Goal: Task Accomplishment & Management: Manage account settings

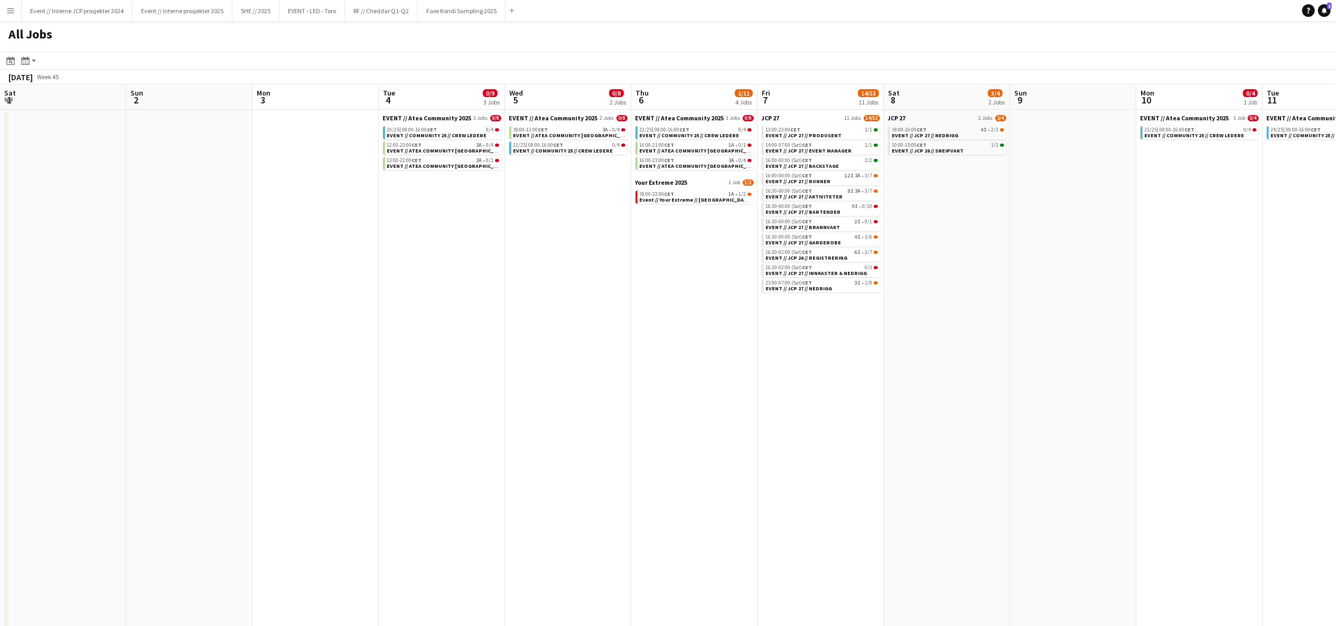
scroll to position [0, 388]
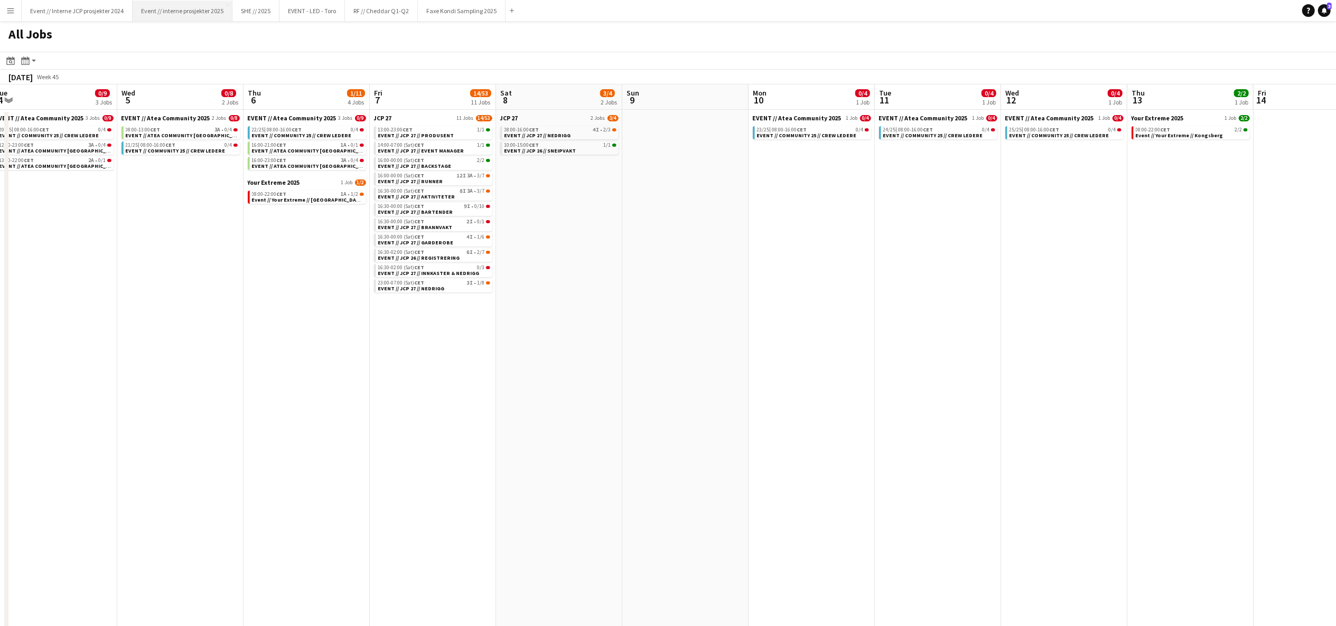
click at [211, 8] on button "Event // interne prosjekter 2025 Close" at bounding box center [183, 11] width 100 height 21
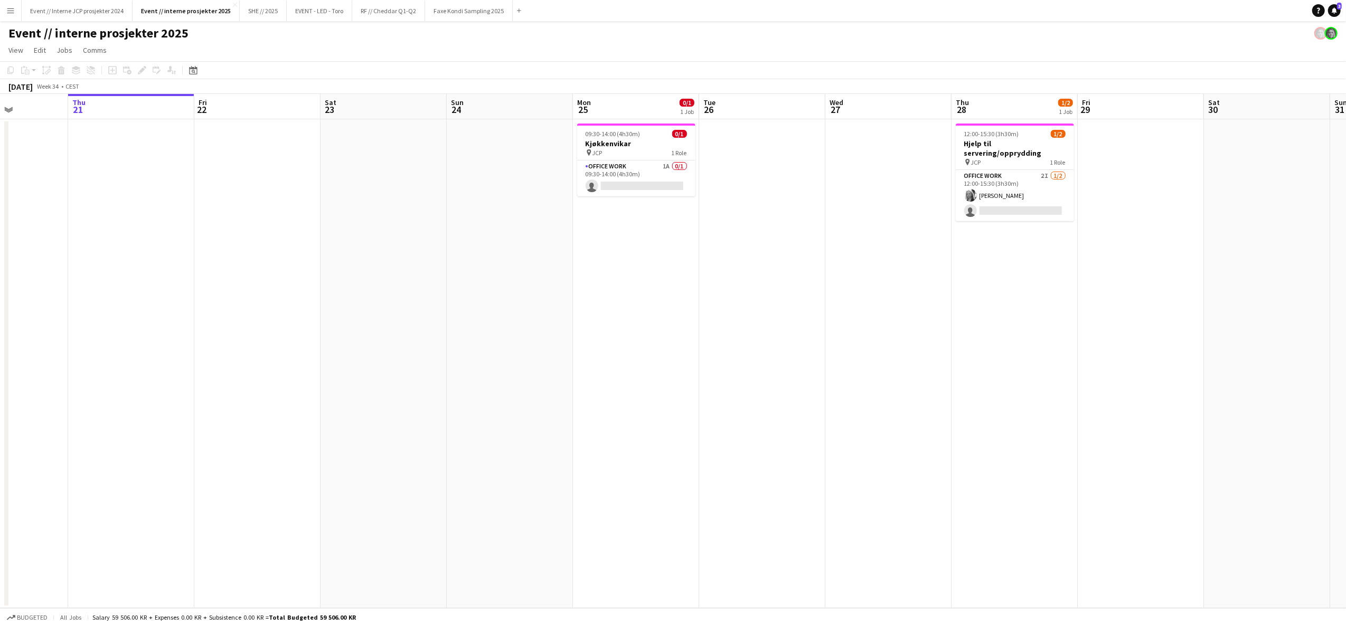
scroll to position [0, 325]
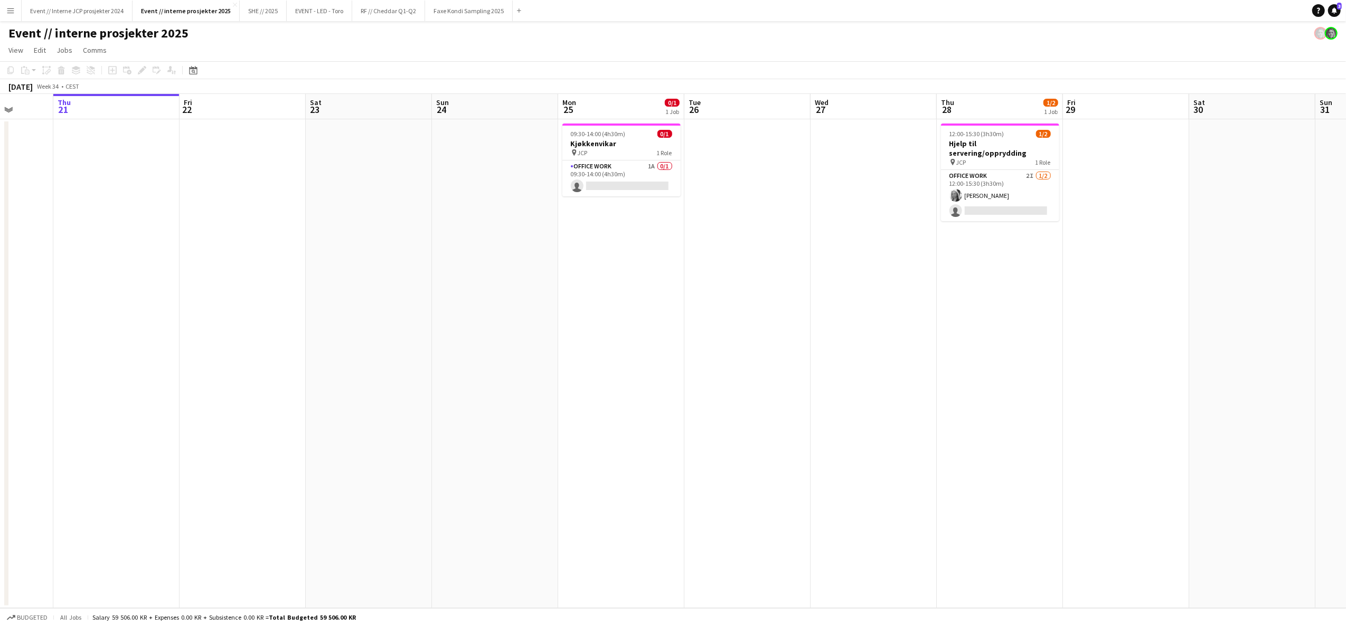
drag, startPoint x: 984, startPoint y: 277, endPoint x: 911, endPoint y: 277, distance: 73.4
click at [911, 277] on app-calendar-viewport "Mon 18 1/1 1 Job Tue 19 Wed 20 Thu 21 Fri 22 Sat 23 Sun 24 Mon 25 0/1 1 Job Tue…" at bounding box center [673, 351] width 1346 height 514
click at [594, 186] on app-card-role "Office work 1A 0/1 09:30-14:00 (4h30m) single-neutral-actions" at bounding box center [621, 179] width 118 height 36
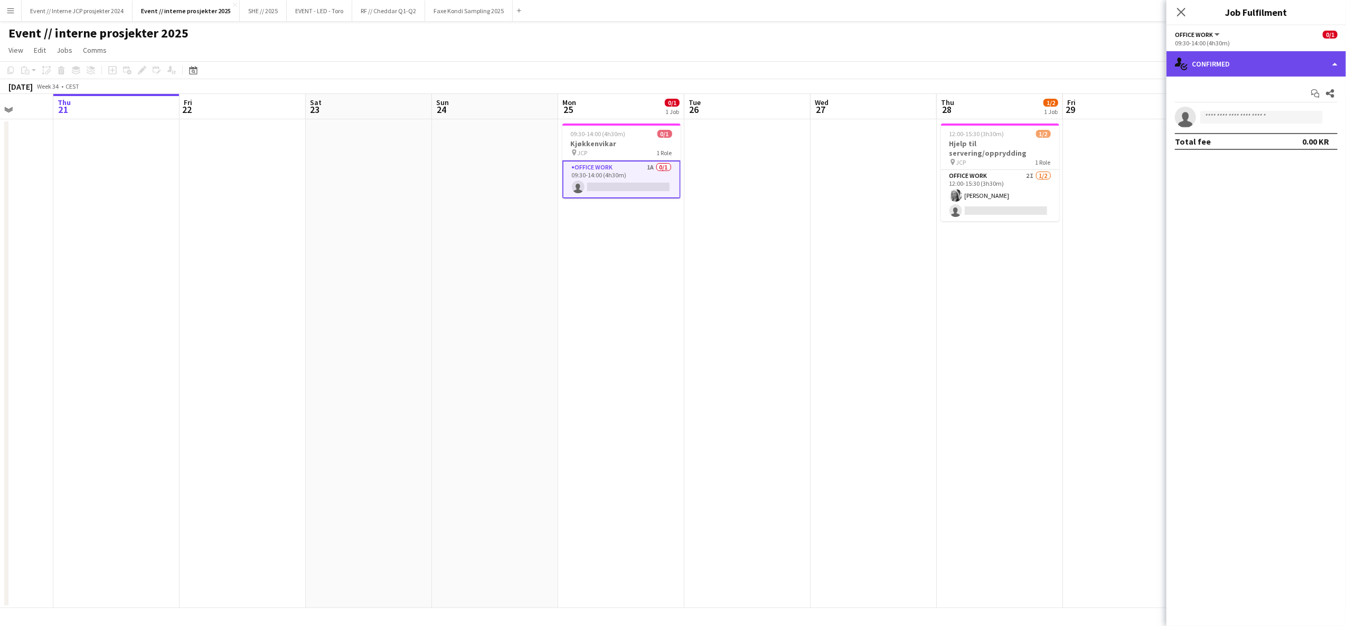
click at [1247, 66] on div "single-neutral-actions-check-2 Confirmed" at bounding box center [1257, 63] width 180 height 25
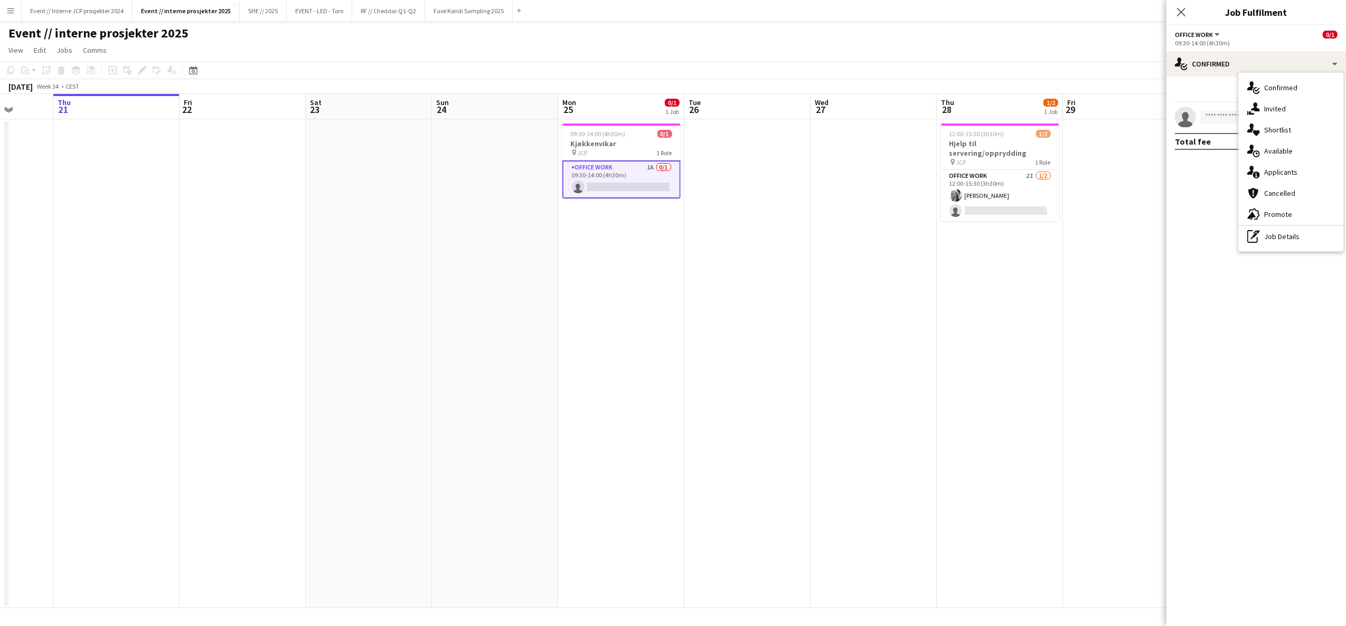
click at [1283, 110] on div "single-neutral-actions-share-1 Invited" at bounding box center [1291, 108] width 105 height 21
click at [1228, 91] on span "Declined" at bounding box center [1224, 91] width 29 height 7
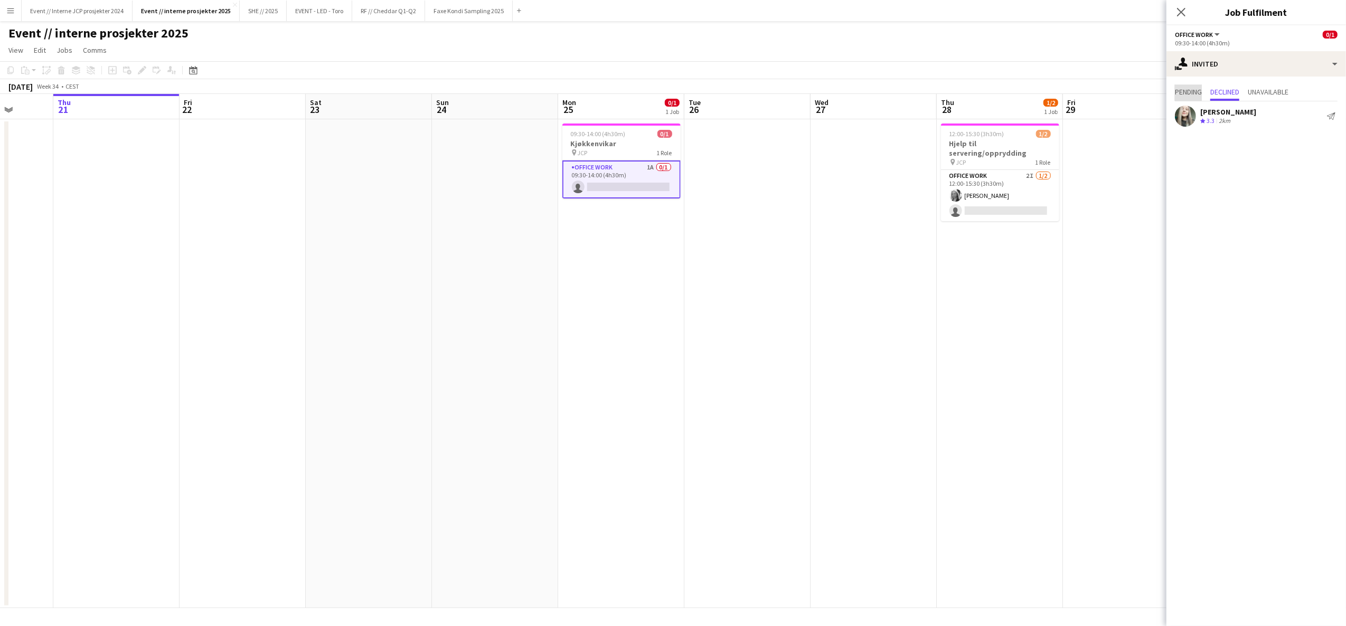
click at [1187, 91] on span "Pending" at bounding box center [1188, 91] width 27 height 7
click at [1241, 117] on input "text" at bounding box center [1256, 119] width 163 height 26
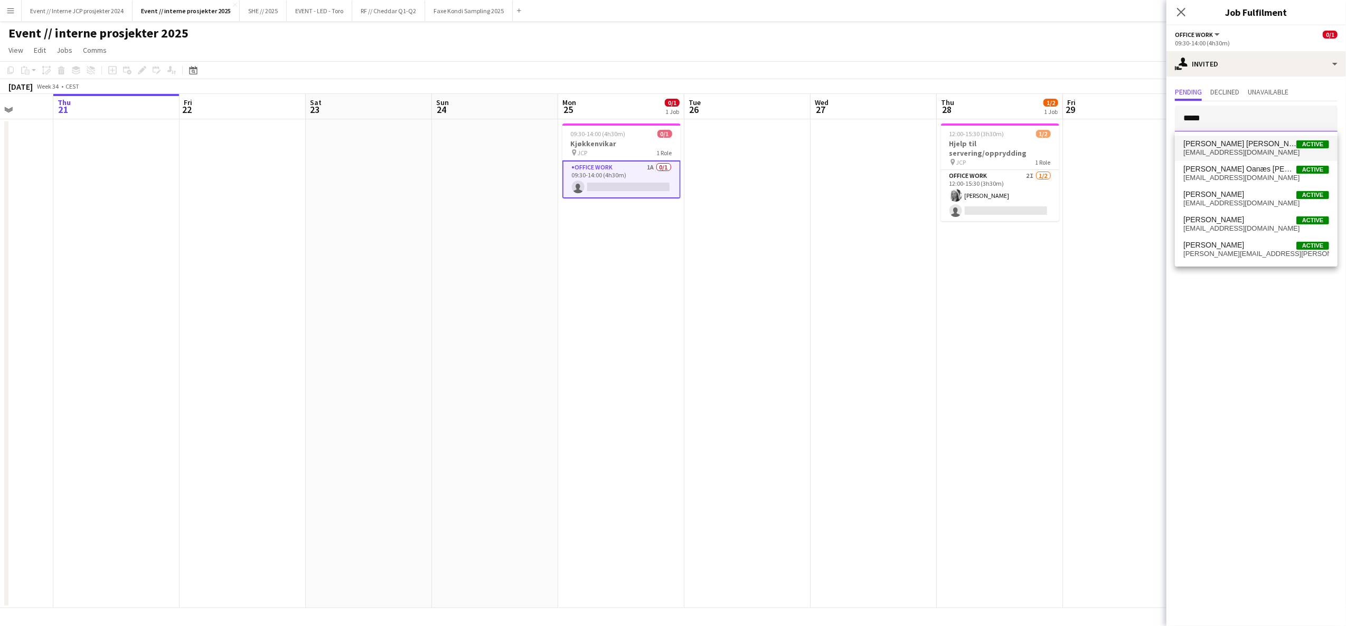
type input "*****"
click at [1254, 149] on span "hannahlrm@icloud.com" at bounding box center [1256, 152] width 146 height 8
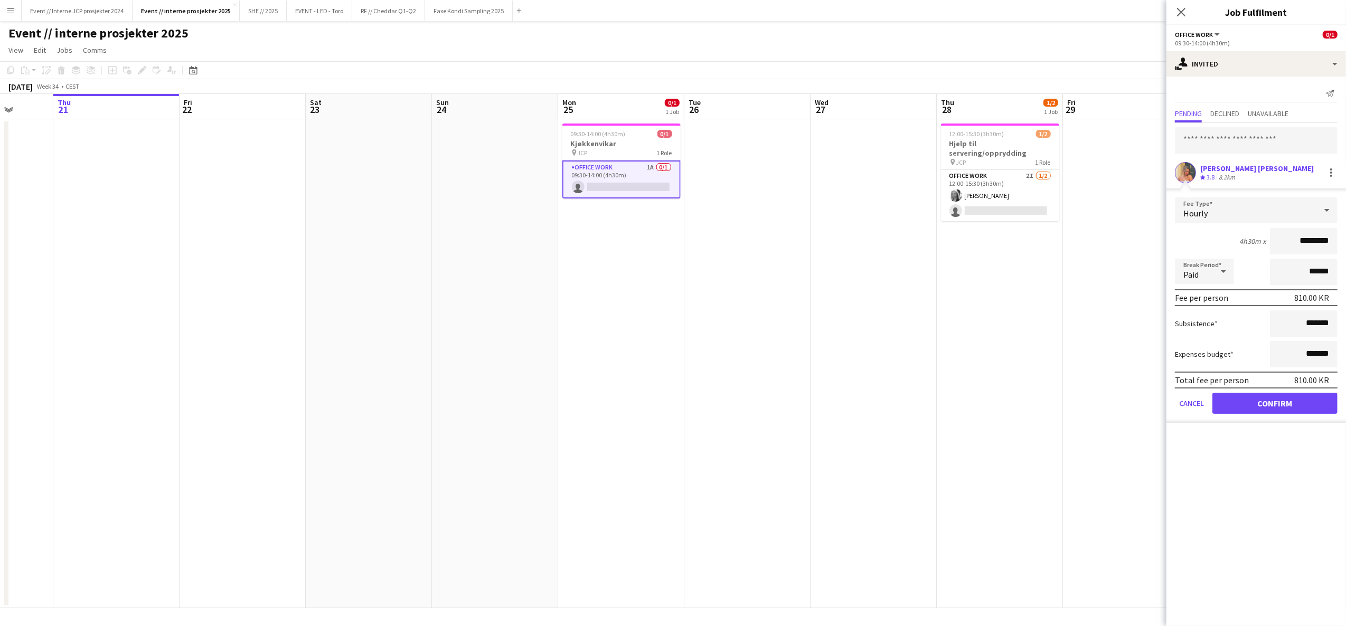
click at [1294, 400] on button "Confirm" at bounding box center [1275, 403] width 125 height 21
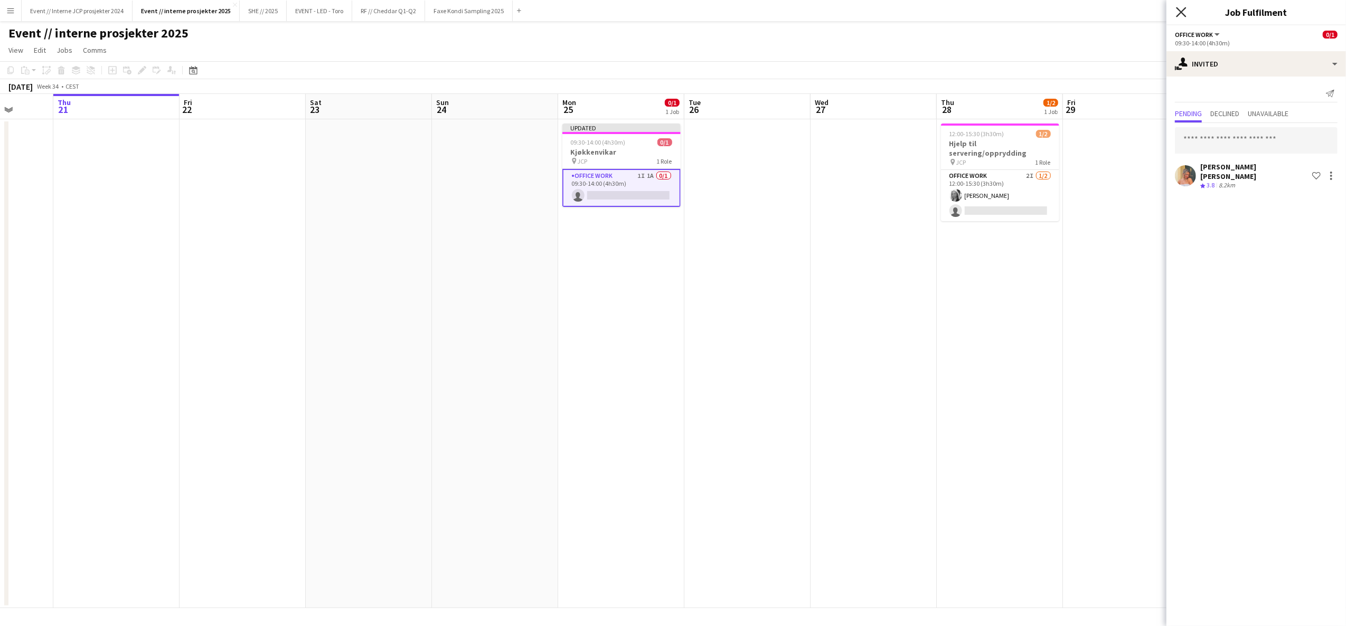
drag, startPoint x: 1186, startPoint y: 20, endPoint x: 1183, endPoint y: 14, distance: 6.4
click at [1186, 20] on div "Close pop-in" at bounding box center [1182, 12] width 30 height 24
click at [1183, 14] on icon at bounding box center [1181, 12] width 10 height 10
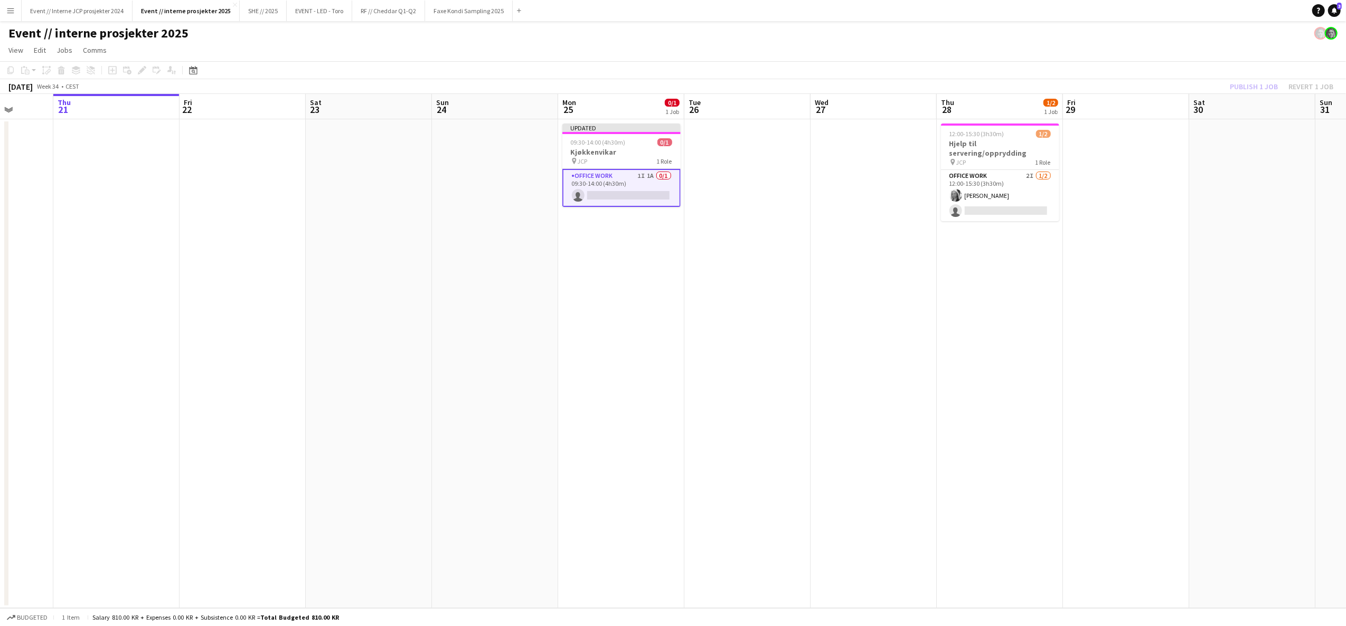
click at [1236, 87] on div "Publish 1 job Revert 1 job" at bounding box center [1281, 87] width 129 height 14
click at [1244, 89] on button "Publish 1 job" at bounding box center [1254, 87] width 57 height 14
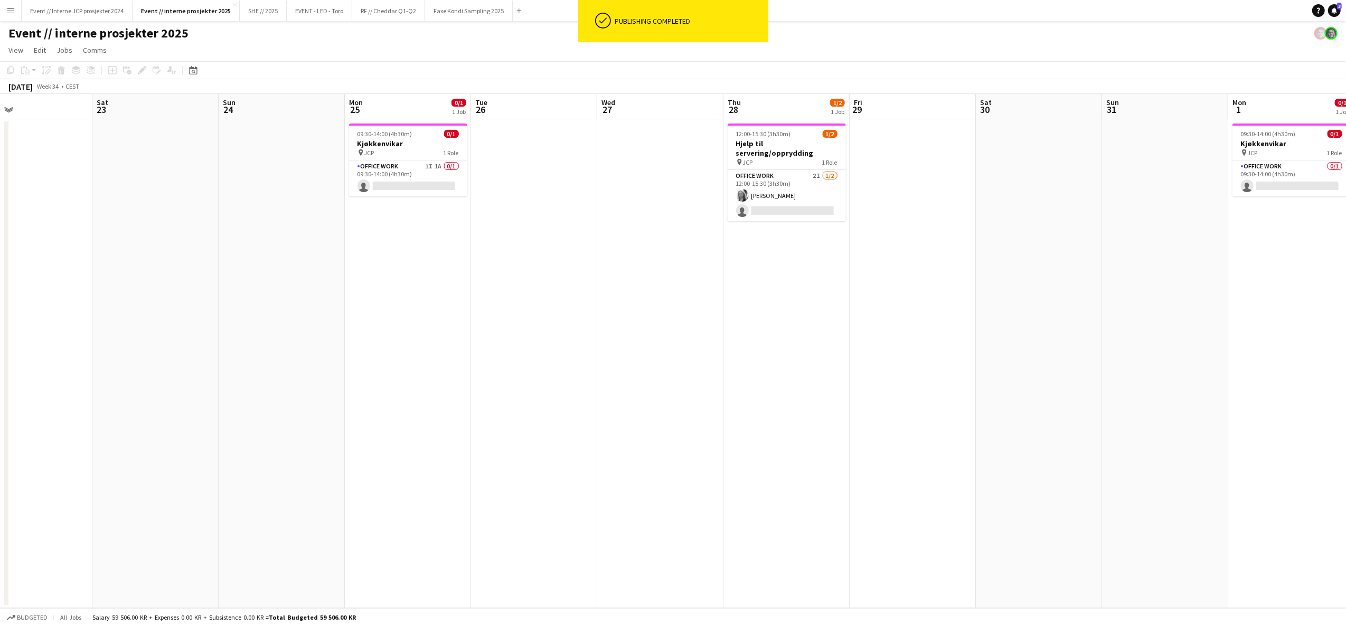
drag, startPoint x: 1012, startPoint y: 347, endPoint x: 453, endPoint y: 370, distance: 559.7
click at [459, 371] on app-calendar-viewport "Mon 18 1/1 1 Job Tue 19 Wed 20 Thu 21 Fri 22 Sat 23 Sun 24 Mon 25 0/1 1 Job Tue…" at bounding box center [673, 351] width 1346 height 514
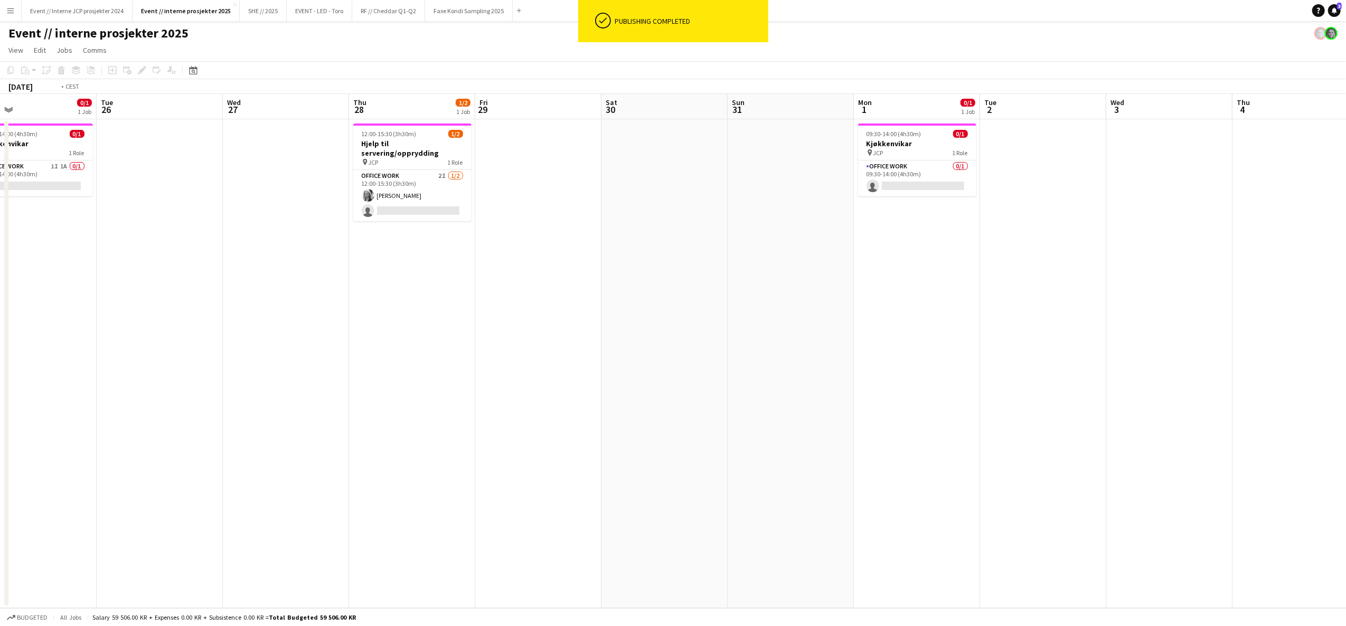
drag, startPoint x: 1038, startPoint y: 359, endPoint x: 871, endPoint y: 361, distance: 166.9
click at [873, 364] on app-calendar-viewport "Fri 22 Sat 23 Sun 24 Mon 25 0/1 1 Job Tue 26 Wed 27 Thu 28 1/2 1 Job Fri 29 Sat…" at bounding box center [673, 351] width 1346 height 514
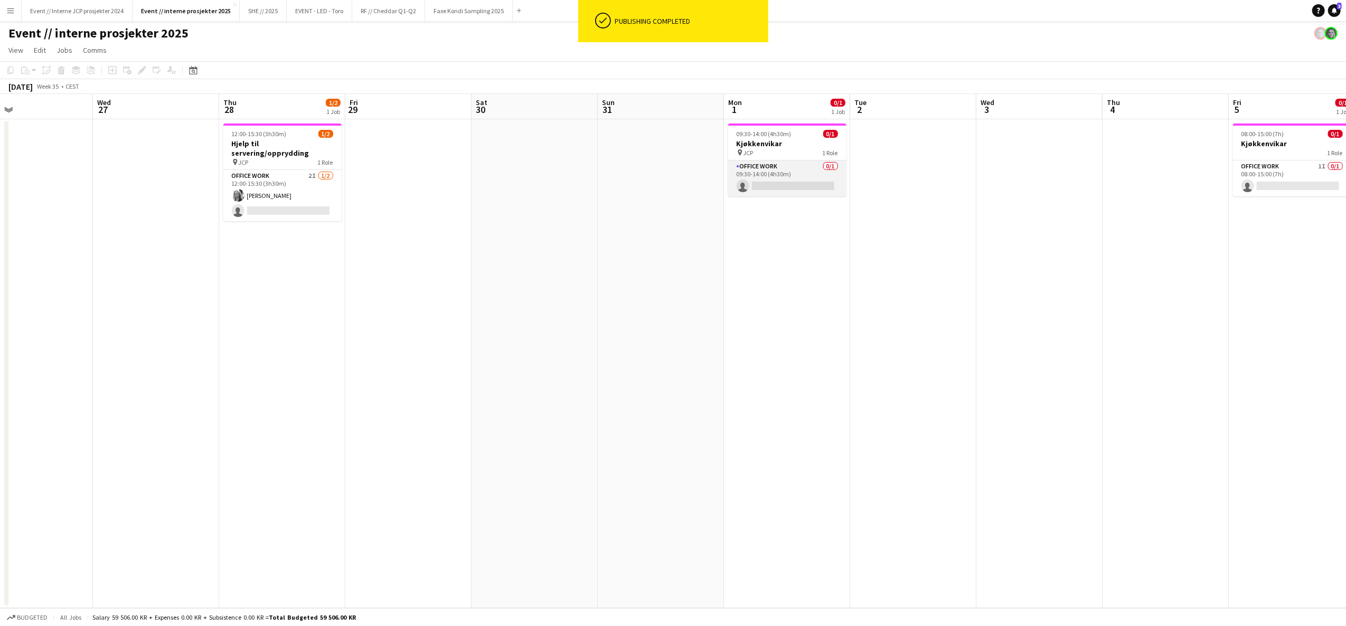
click at [754, 182] on app-card-role "Office work 0/1 09:30-14:00 (4h30m) single-neutral-actions" at bounding box center [787, 179] width 118 height 36
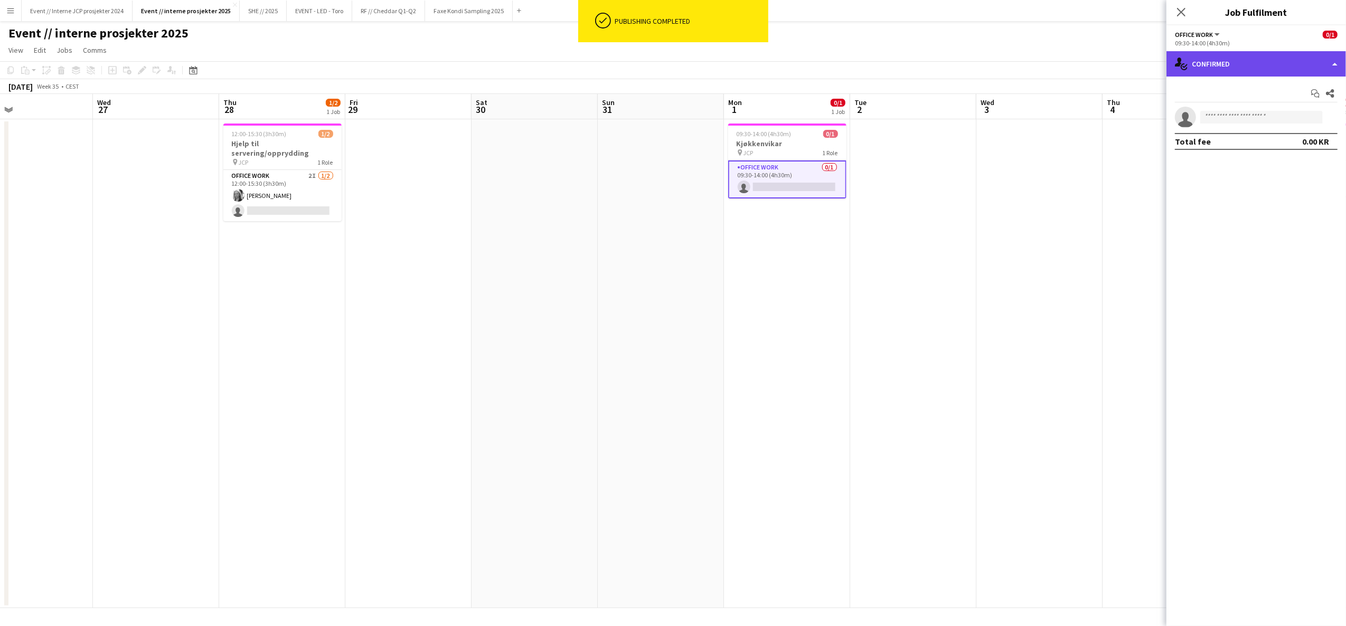
click at [1227, 53] on div "single-neutral-actions-check-2 Confirmed" at bounding box center [1257, 63] width 180 height 25
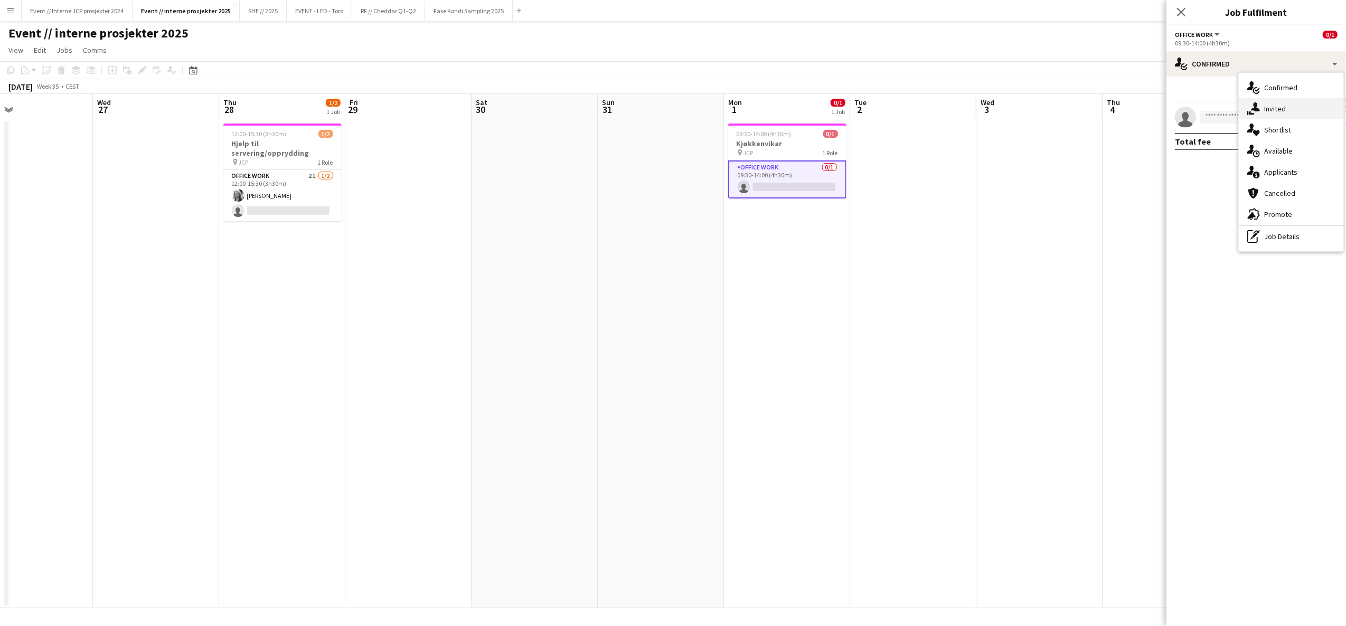
click at [1286, 108] on div "single-neutral-actions-share-1 Invited" at bounding box center [1291, 108] width 105 height 21
click at [1236, 96] on span "Declined" at bounding box center [1224, 93] width 29 height 16
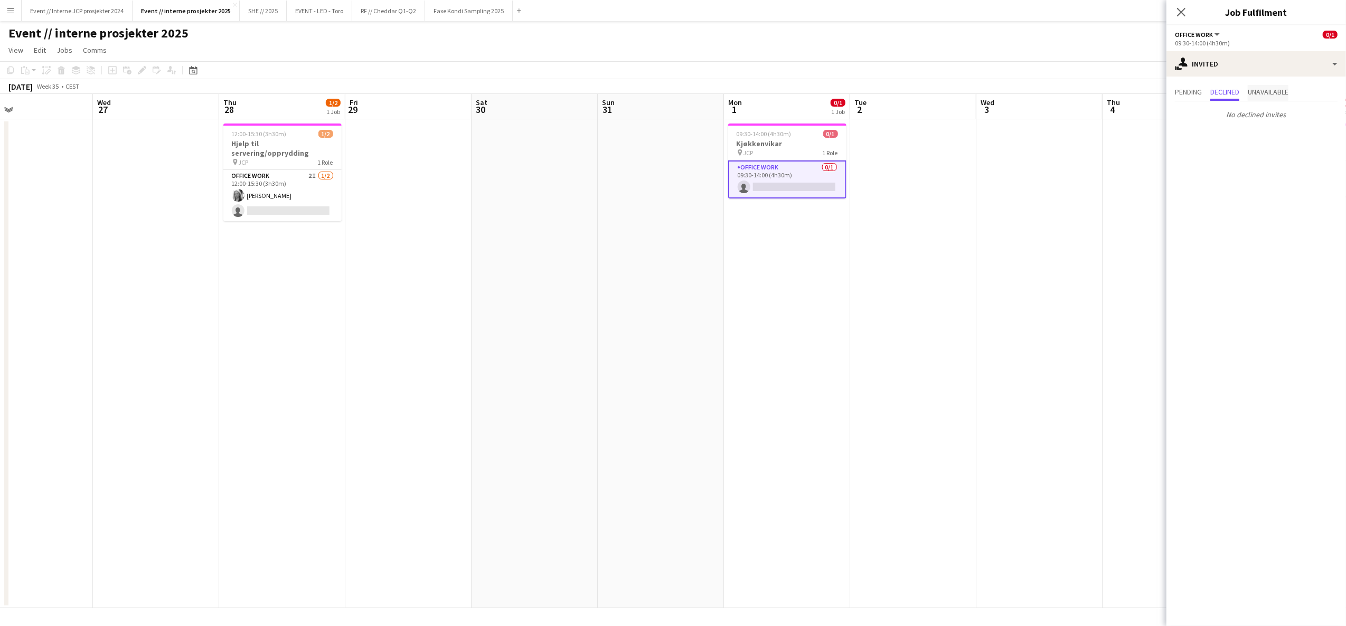
click at [1270, 97] on span "Unavailable" at bounding box center [1268, 93] width 41 height 16
click at [1183, 92] on span "Pending" at bounding box center [1188, 91] width 27 height 7
click at [1183, 15] on icon "Close pop-in" at bounding box center [1181, 12] width 10 height 10
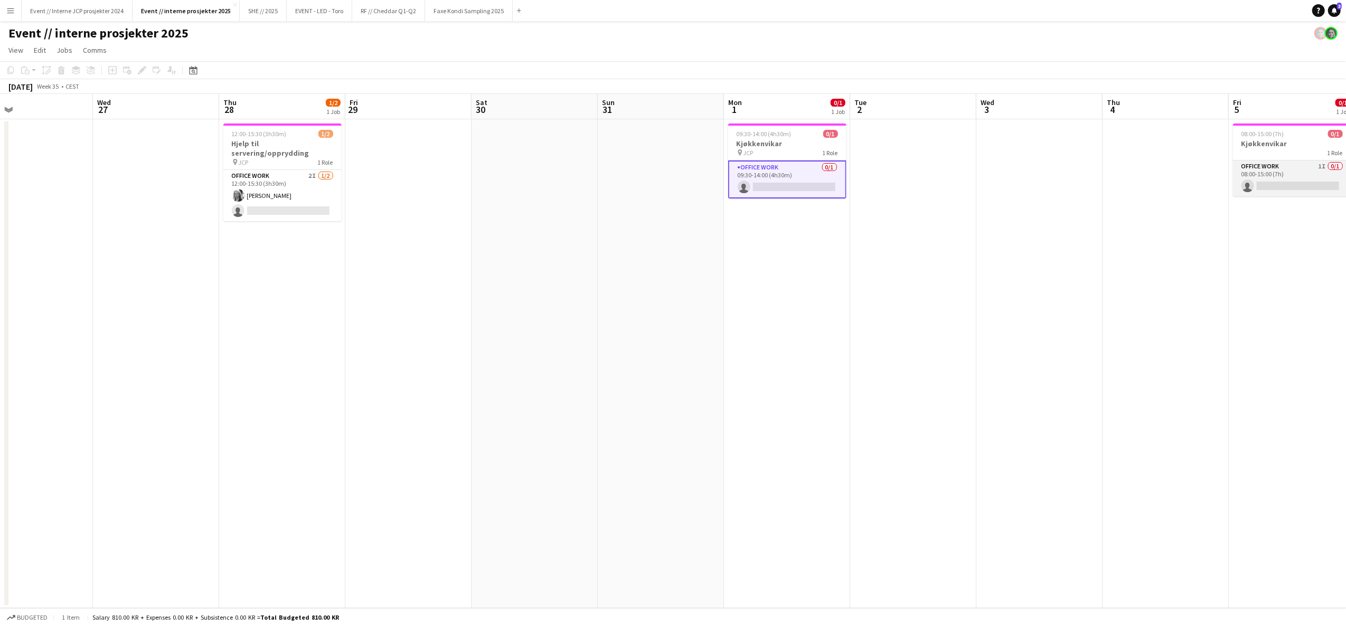
click at [1283, 187] on app-card-role "Office work 1I 0/1 08:00-15:00 (7h) single-neutral-actions" at bounding box center [1292, 179] width 118 height 36
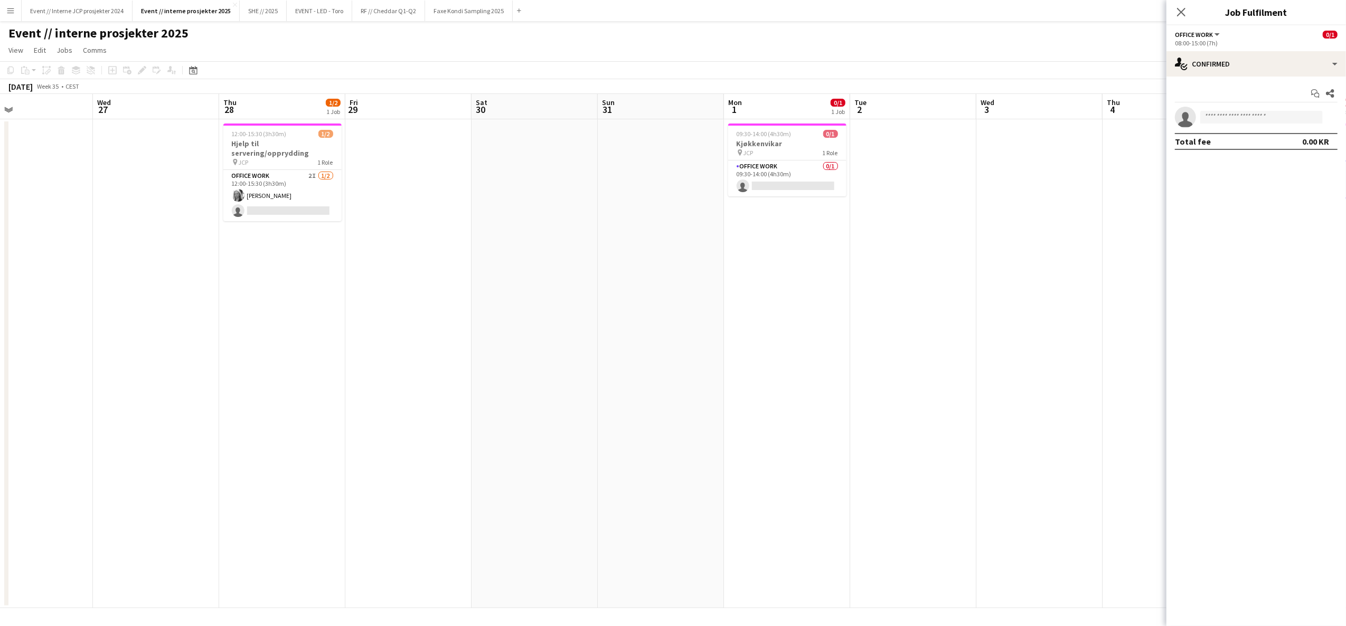
click at [1262, 77] on div "Start chat Share single-neutral-actions Total fee 0.00 KR" at bounding box center [1257, 118] width 180 height 82
click at [1257, 59] on div "single-neutral-actions-check-2 Confirmed" at bounding box center [1257, 63] width 180 height 25
click at [1265, 109] on div "single-neutral-actions-share-1 Invited" at bounding box center [1291, 108] width 105 height 21
click at [1177, 14] on icon "Close pop-in" at bounding box center [1181, 12] width 10 height 10
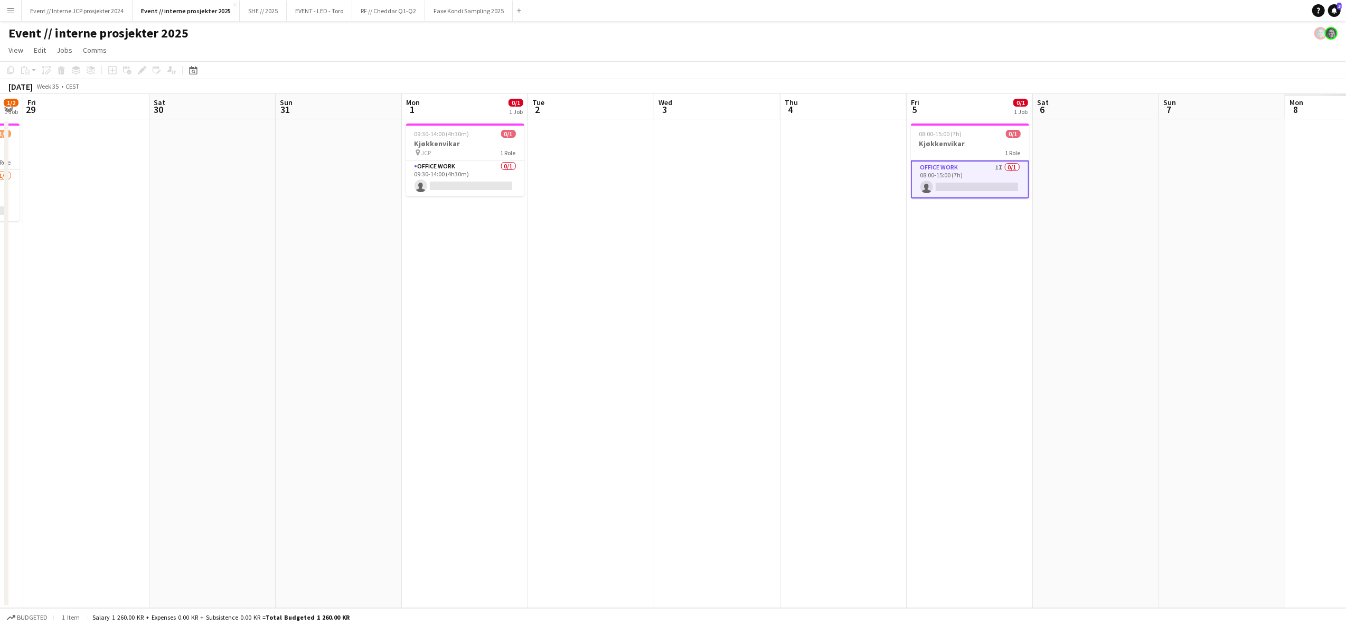
drag, startPoint x: 1177, startPoint y: 214, endPoint x: 804, endPoint y: 217, distance: 373.4
click at [805, 219] on app-calendar-viewport "Tue 26 Wed 27 Thu 28 1/2 1 Job Fri 29 Sat 30 Sun 31 Mon 1 0/1 1 Job Tue 2 Wed 3…" at bounding box center [673, 351] width 1346 height 514
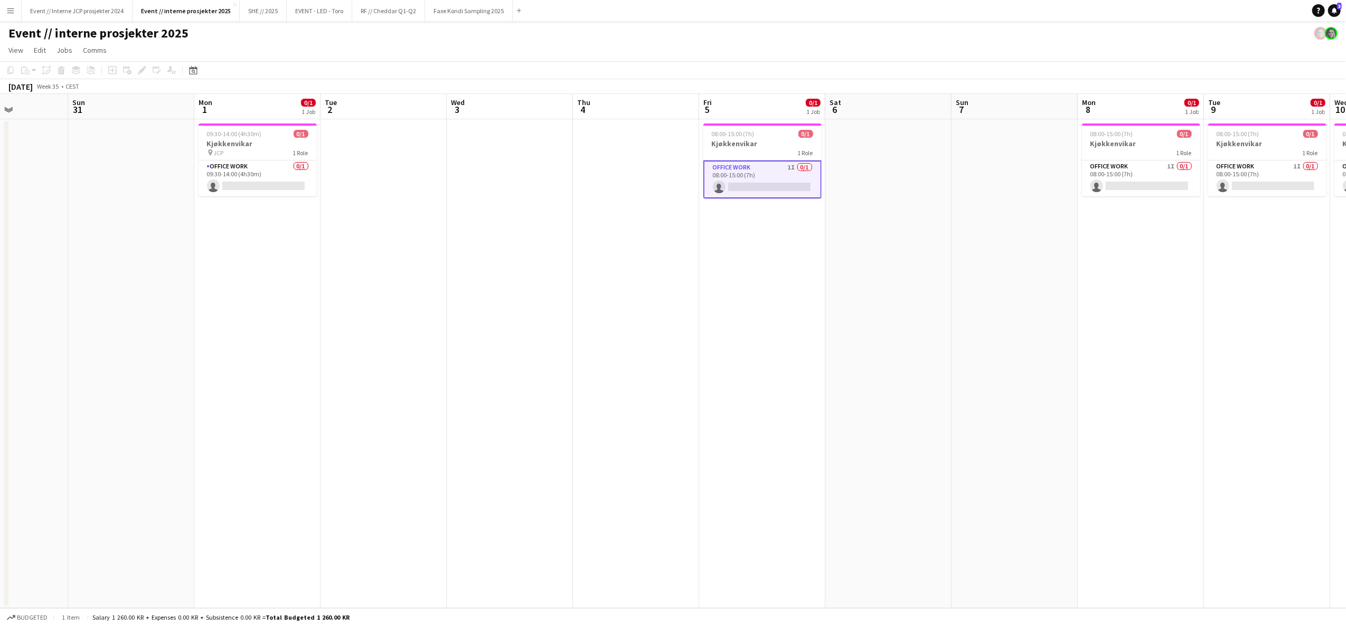
drag, startPoint x: 1091, startPoint y: 218, endPoint x: 943, endPoint y: 214, distance: 147.9
click at [943, 214] on app-calendar-viewport "Thu 28 1/2 1 Job Fri 29 Sat 30 Sun 31 Mon 1 0/1 1 Job Tue 2 Wed 3 Thu 4 Fri 5 0…" at bounding box center [673, 351] width 1346 height 514
click at [1124, 170] on app-card-role "Office work 1I 0/1 08:00-15:00 (7h) single-neutral-actions" at bounding box center [1140, 179] width 118 height 36
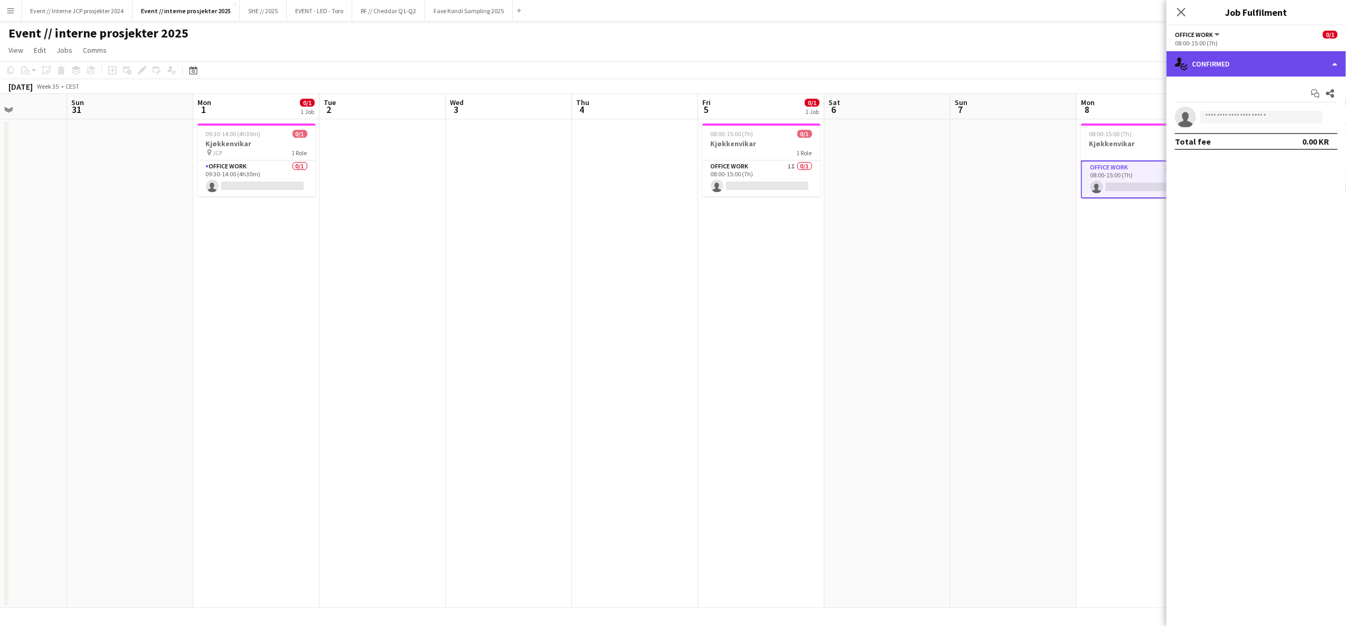
click at [1268, 52] on div "single-neutral-actions-check-2 Confirmed" at bounding box center [1257, 63] width 180 height 25
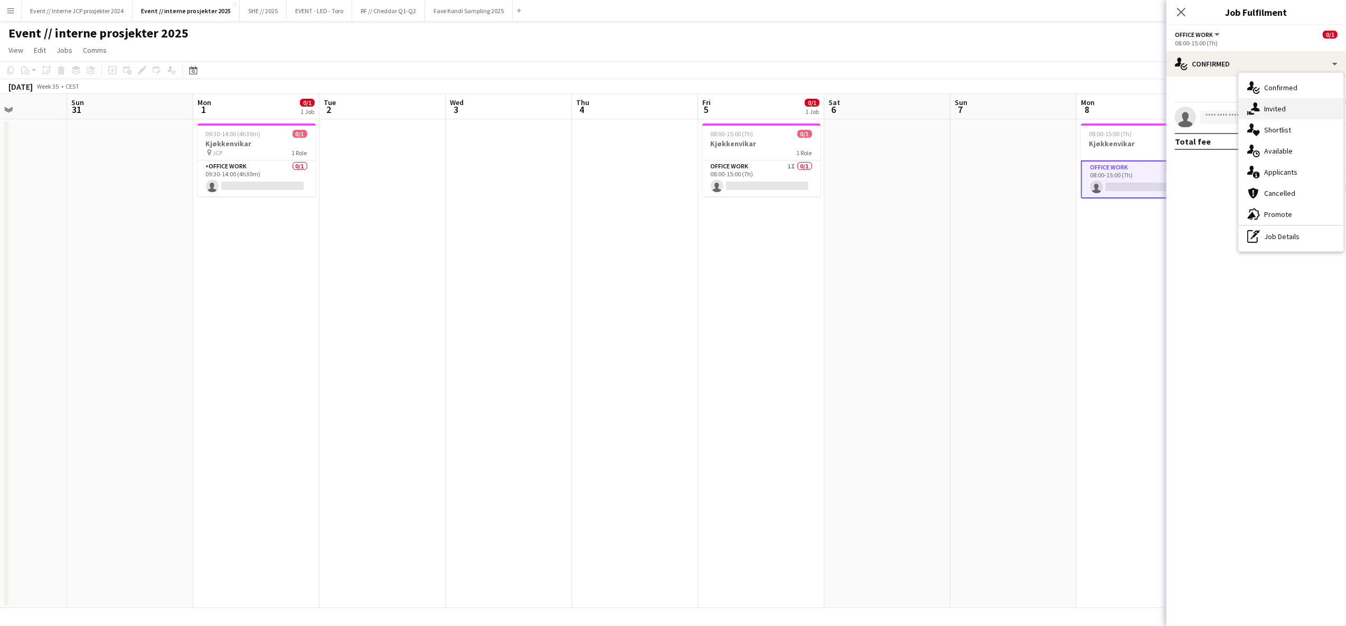
click at [1280, 102] on div "single-neutral-actions-share-1 Invited" at bounding box center [1291, 108] width 105 height 21
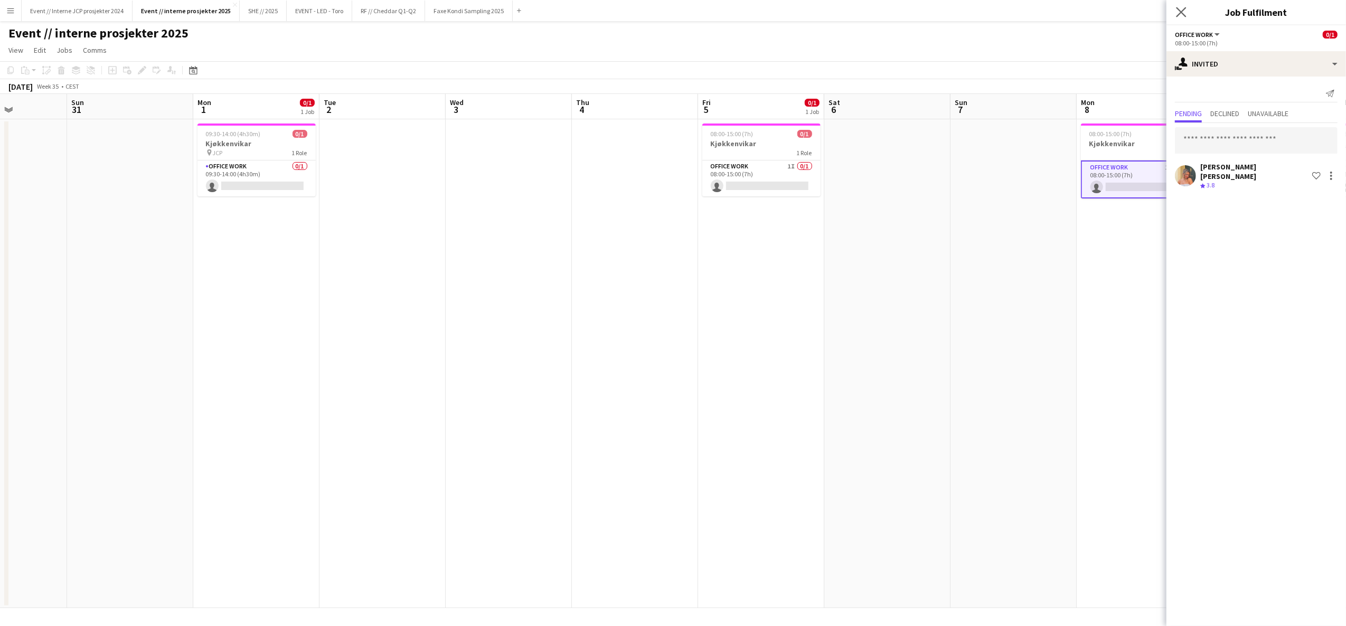
click at [1187, 12] on div "Close pop-in" at bounding box center [1182, 12] width 30 height 24
click at [1181, 10] on icon "Close pop-in" at bounding box center [1181, 12] width 10 height 10
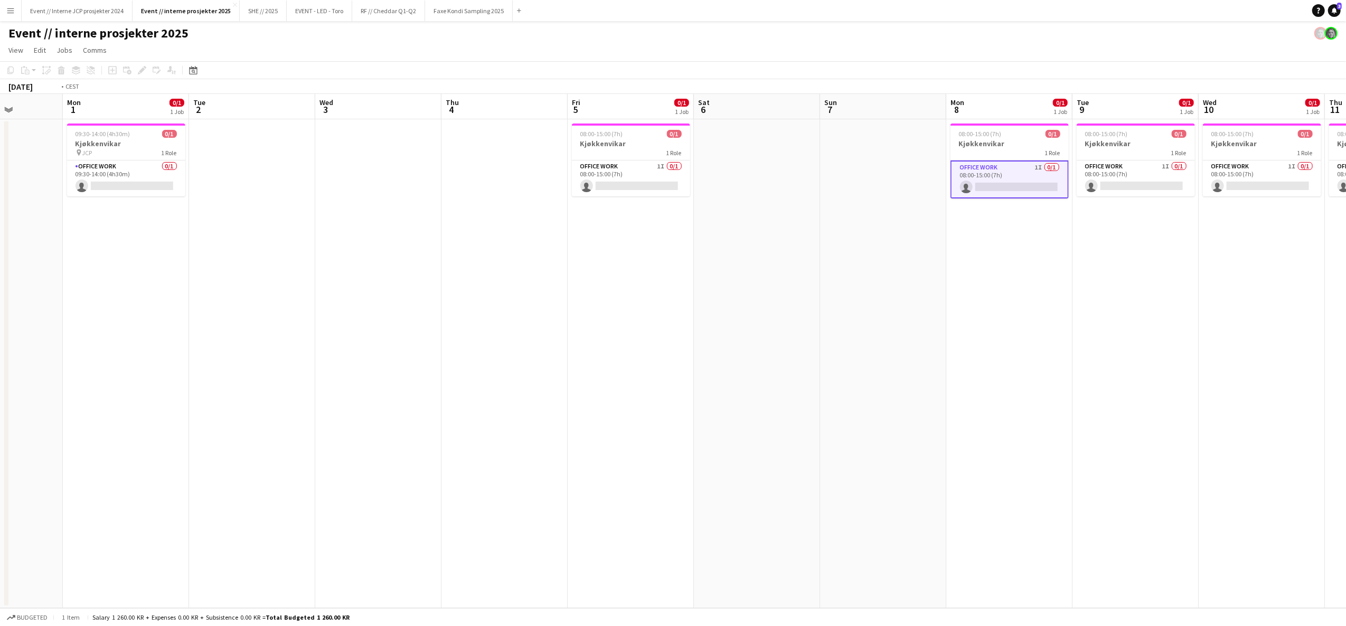
drag, startPoint x: 1226, startPoint y: 273, endPoint x: 945, endPoint y: 313, distance: 283.8
click at [945, 313] on app-calendar-viewport "Thu 28 1/2 1 Job Fri 29 Sat 30 Sun 31 Mon 1 0/1 1 Job Tue 2 Wed 3 Thu 4 Fri 5 0…" at bounding box center [673, 351] width 1346 height 514
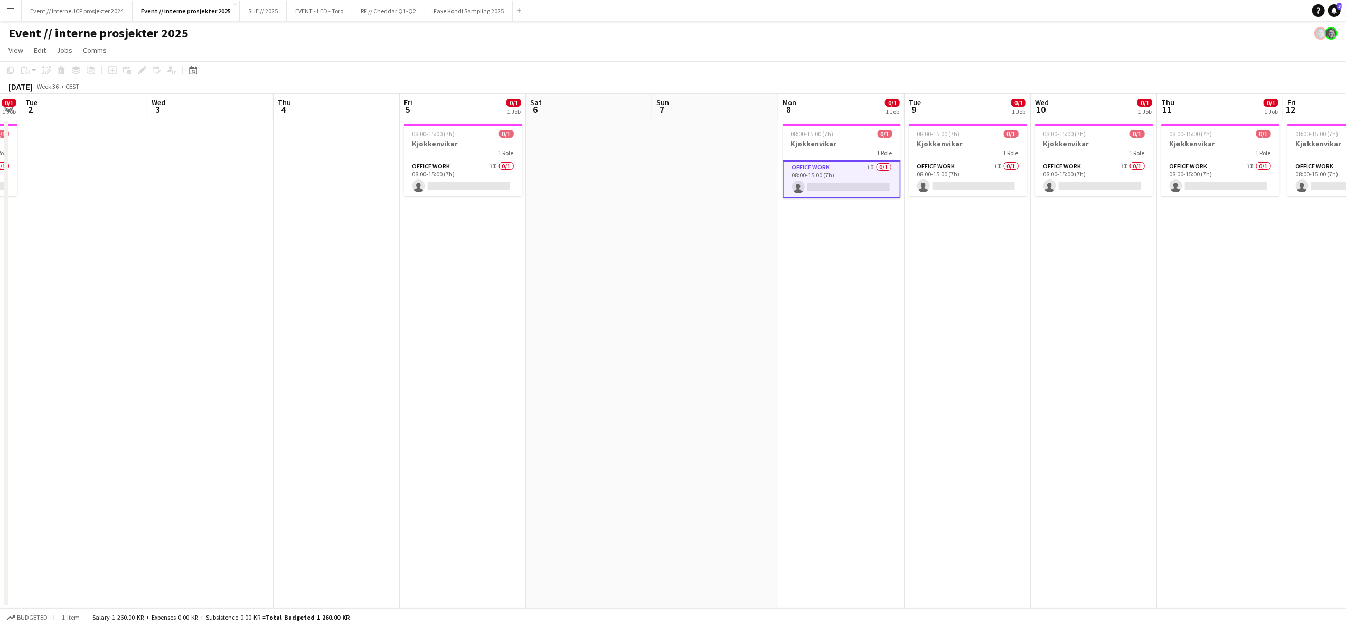
drag, startPoint x: 1102, startPoint y: 326, endPoint x: 704, endPoint y: 330, distance: 397.1
click at [738, 331] on app-calendar-viewport "Fri 29 Sat 30 Sun 31 Mon 1 0/1 1 Job Tue 2 Wed 3 Thu 4 Fri 5 0/1 1 Job Sat 6 Su…" at bounding box center [673, 351] width 1346 height 514
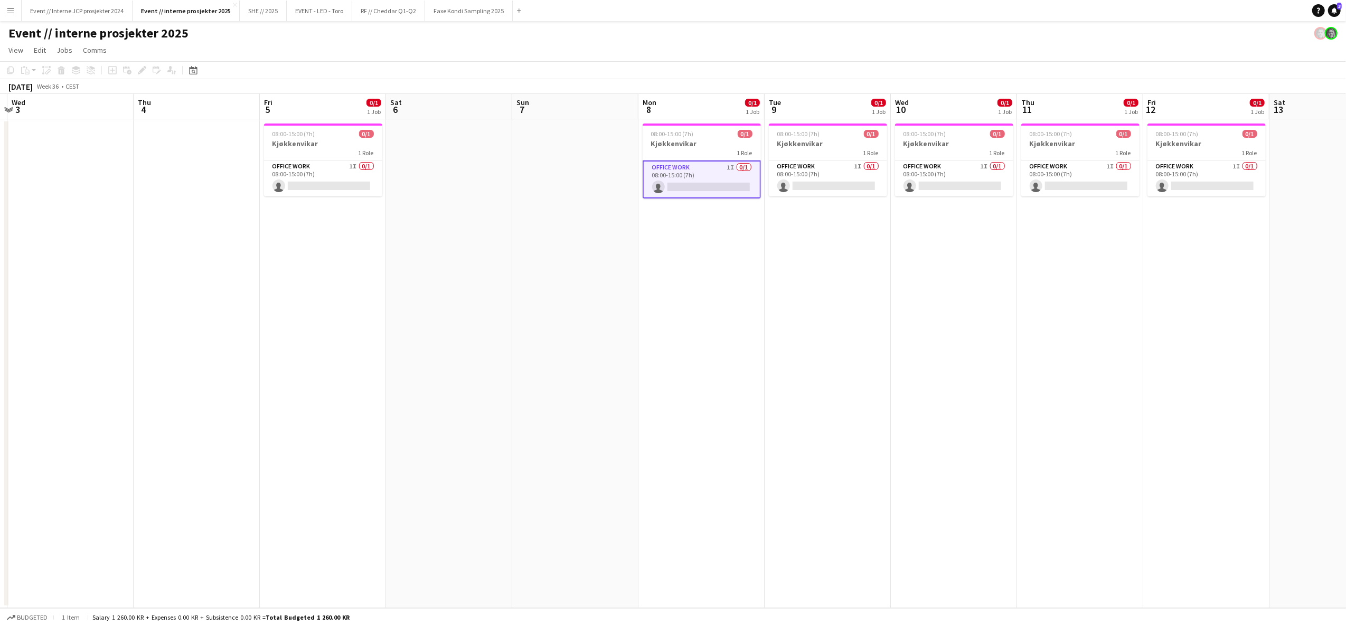
drag, startPoint x: 755, startPoint y: 330, endPoint x: 1042, endPoint y: 342, distance: 287.5
click at [1080, 339] on app-calendar-viewport "Mon 1 0/1 1 Job Tue 2 Wed 3 Thu 4 Fri 5 0/1 1 Job Sat 6 Sun 7 Mon 8 0/1 1 Job T…" at bounding box center [673, 351] width 1346 height 514
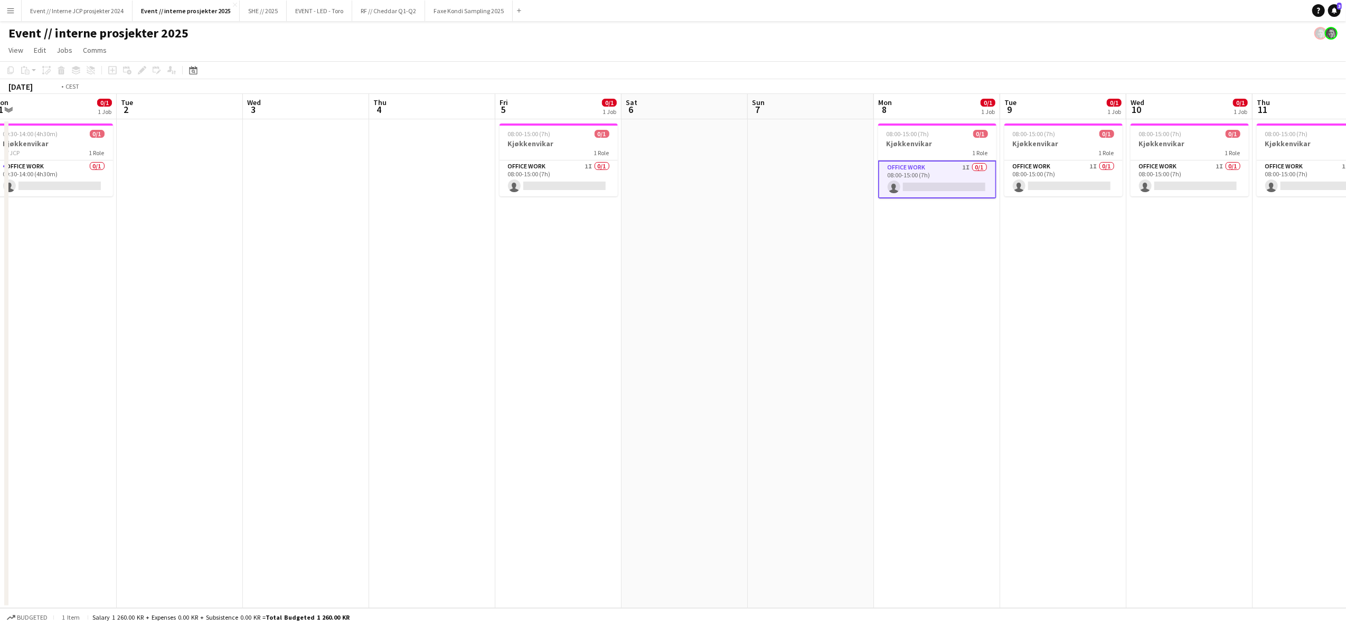
drag, startPoint x: 844, startPoint y: 345, endPoint x: 1080, endPoint y: 370, distance: 237.4
click at [1075, 370] on app-calendar-viewport "Sat 30 Sun 31 Mon 1 0/1 1 Job Tue 2 Wed 3 Thu 4 Fri 5 0/1 1 Job Sat 6 Sun 7 Mon…" at bounding box center [673, 351] width 1346 height 514
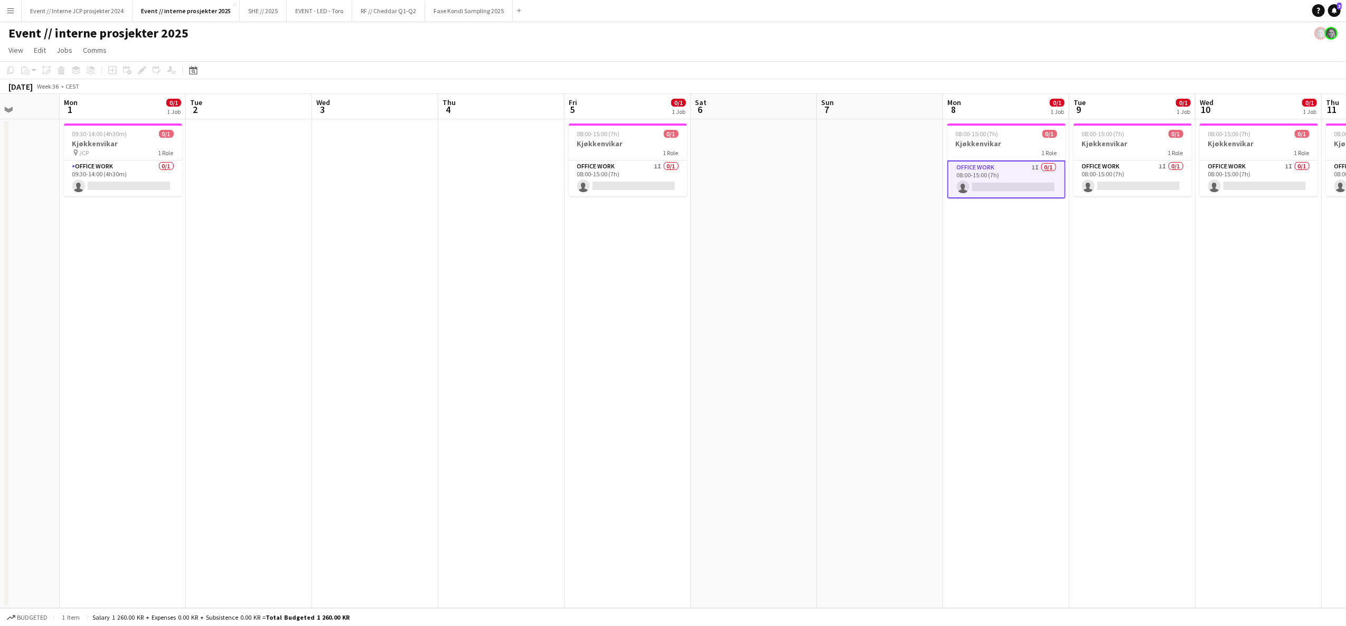
drag, startPoint x: 945, startPoint y: 387, endPoint x: 1046, endPoint y: 391, distance: 101.0
click at [1029, 392] on app-calendar-viewport "Fri 29 Sat 30 Sun 31 Mon 1 0/1 1 Job Tue 2 Wed 3 Thu 4 Fri 5 0/1 1 Job Sat 6 Su…" at bounding box center [673, 351] width 1346 height 514
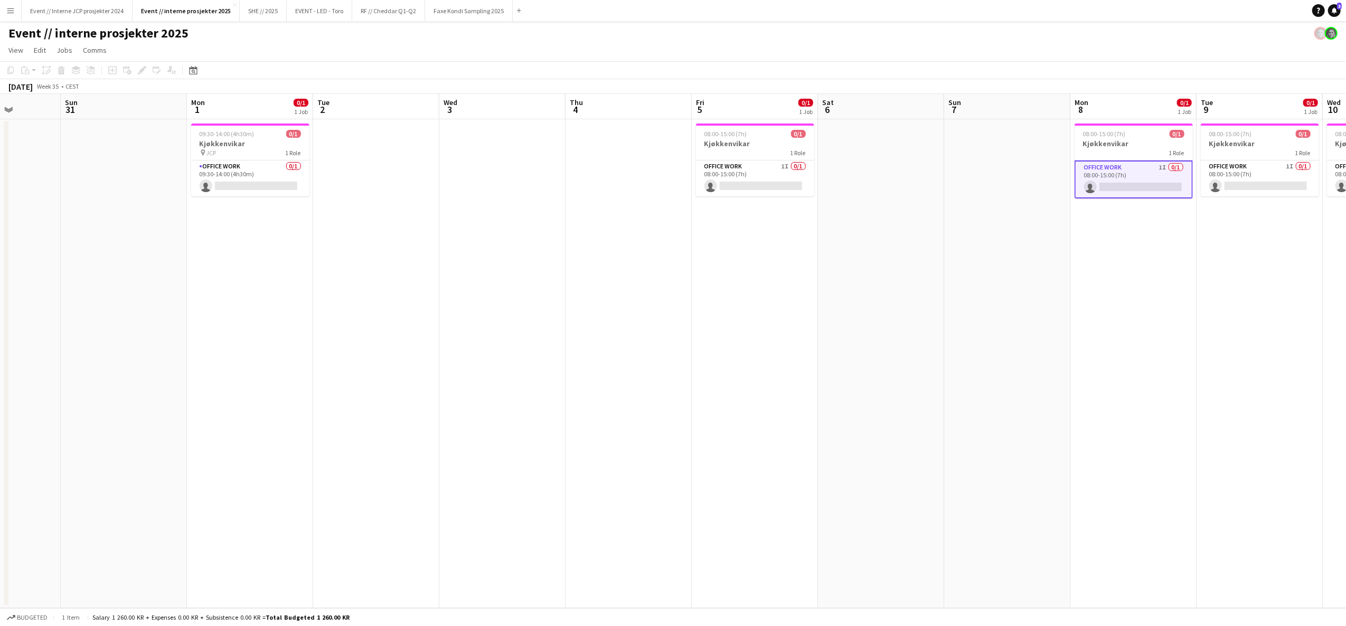
drag, startPoint x: 890, startPoint y: 396, endPoint x: 1036, endPoint y: 396, distance: 145.8
click at [1002, 394] on app-calendar-viewport "Thu 28 1/2 1 Job Fri 29 Sat 30 Sun 31 Mon 1 0/1 1 Job Tue 2 Wed 3 Thu 4 Fri 5 0…" at bounding box center [673, 351] width 1346 height 514
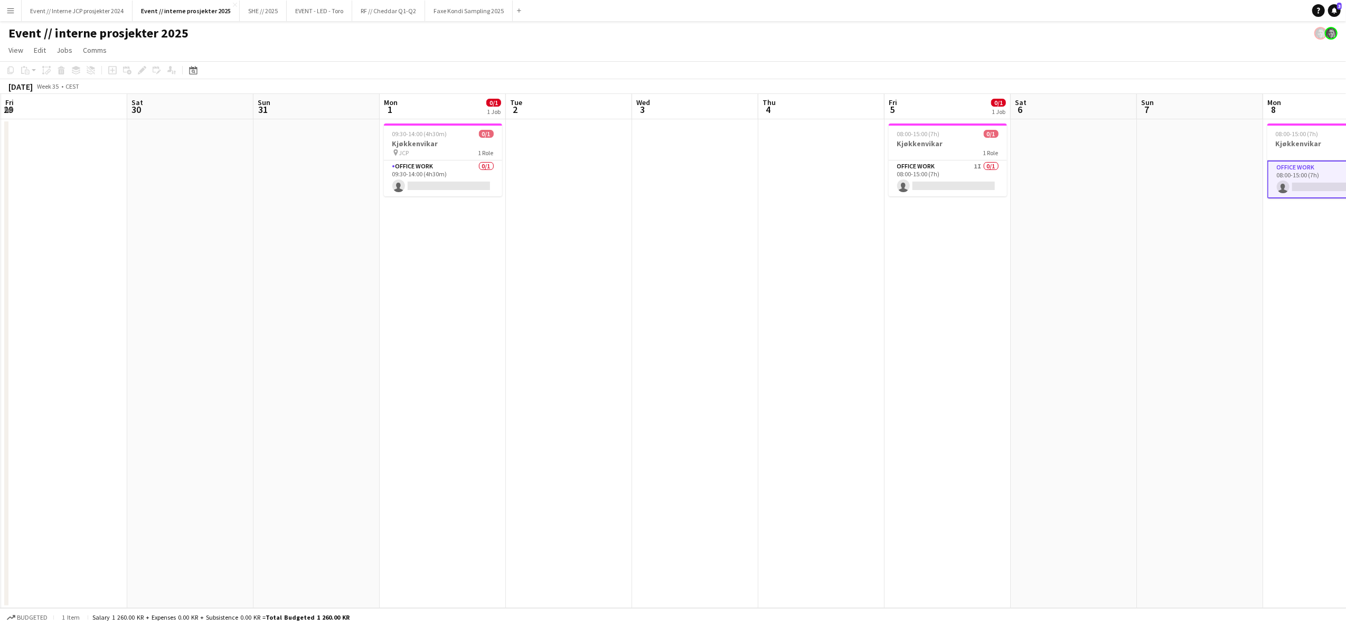
drag, startPoint x: 962, startPoint y: 396, endPoint x: 969, endPoint y: 394, distance: 7.2
click at [967, 395] on app-calendar-viewport "Wed 27 Thu 28 1/2 1 Job Fri 29 Sat 30 Sun 31 Mon 1 0/1 1 Job Tue 2 Wed 3 Thu 4 …" at bounding box center [673, 351] width 1346 height 514
click at [20, 9] on button "Menu" at bounding box center [10, 10] width 21 height 21
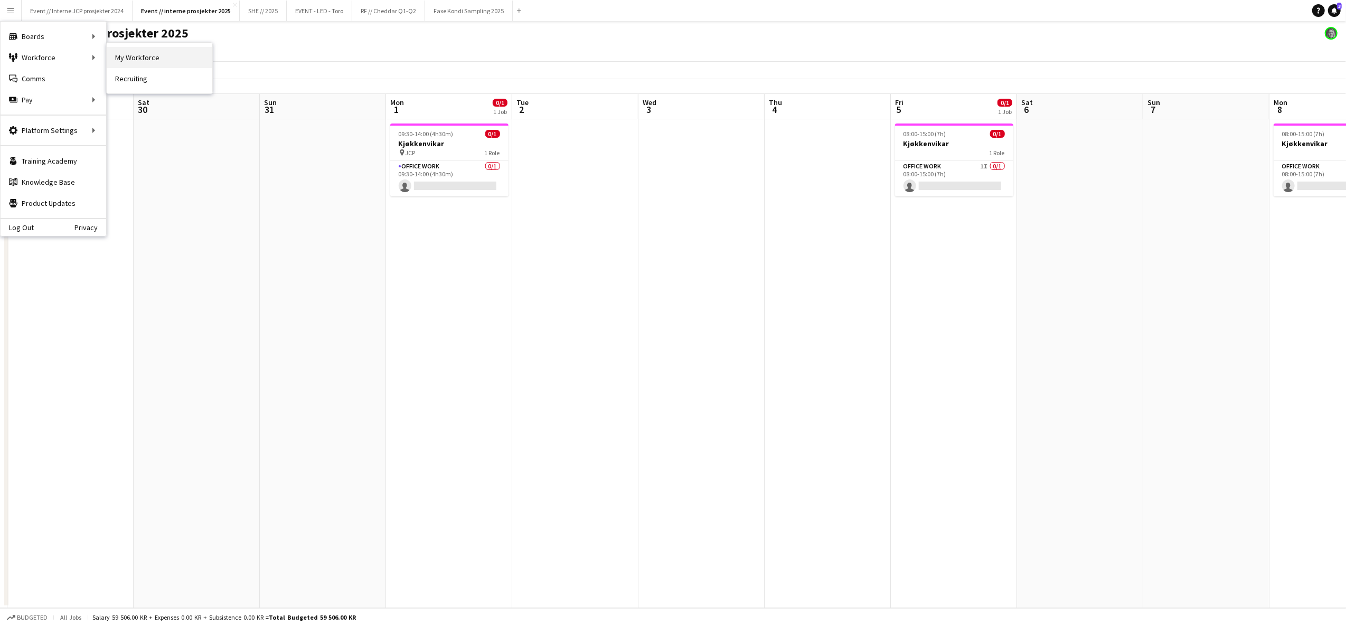
click at [132, 60] on link "My Workforce" at bounding box center [160, 57] width 106 height 21
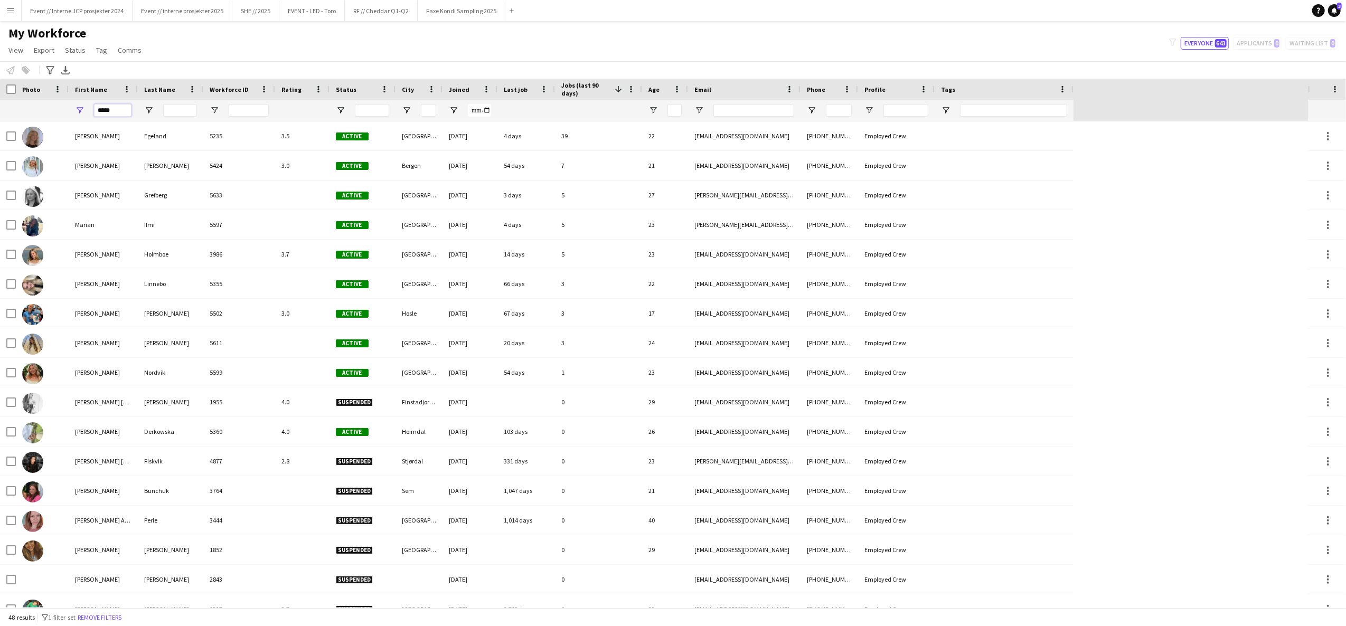
click at [117, 110] on input "*****" at bounding box center [112, 110] width 37 height 13
type input "*****"
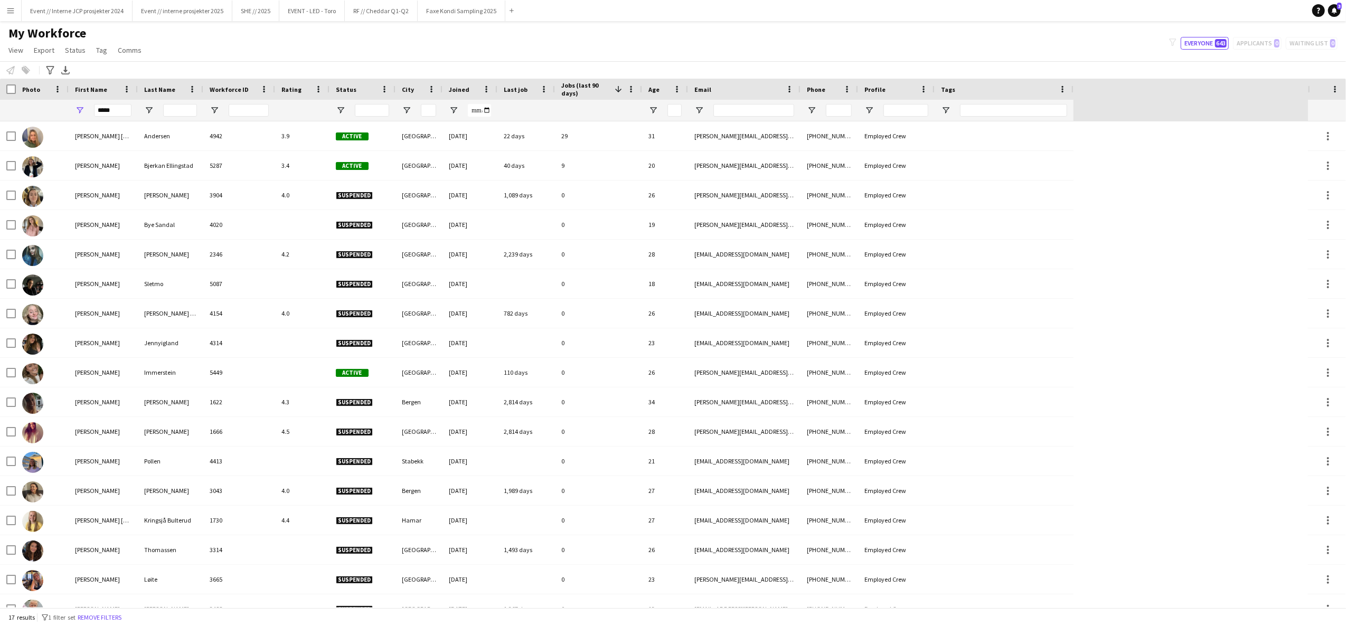
click at [174, 55] on div "My Workforce View Views Default view New view Update view Delete view Edit name…" at bounding box center [673, 43] width 1346 height 36
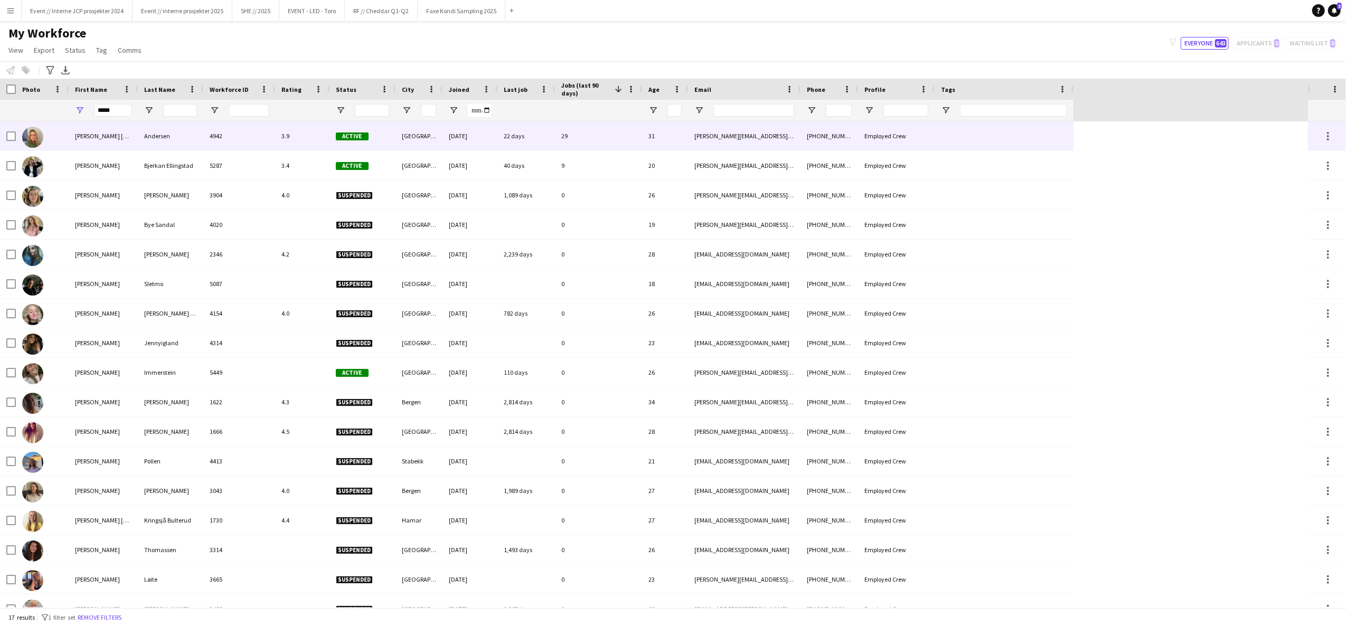
click at [119, 133] on div "Jenny Marie Ragnhild" at bounding box center [103, 135] width 69 height 29
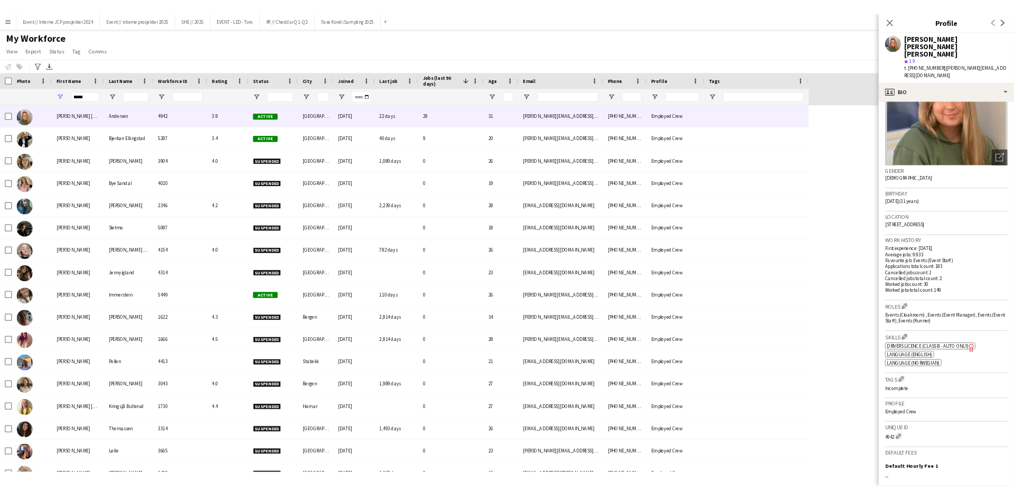
scroll to position [115, 0]
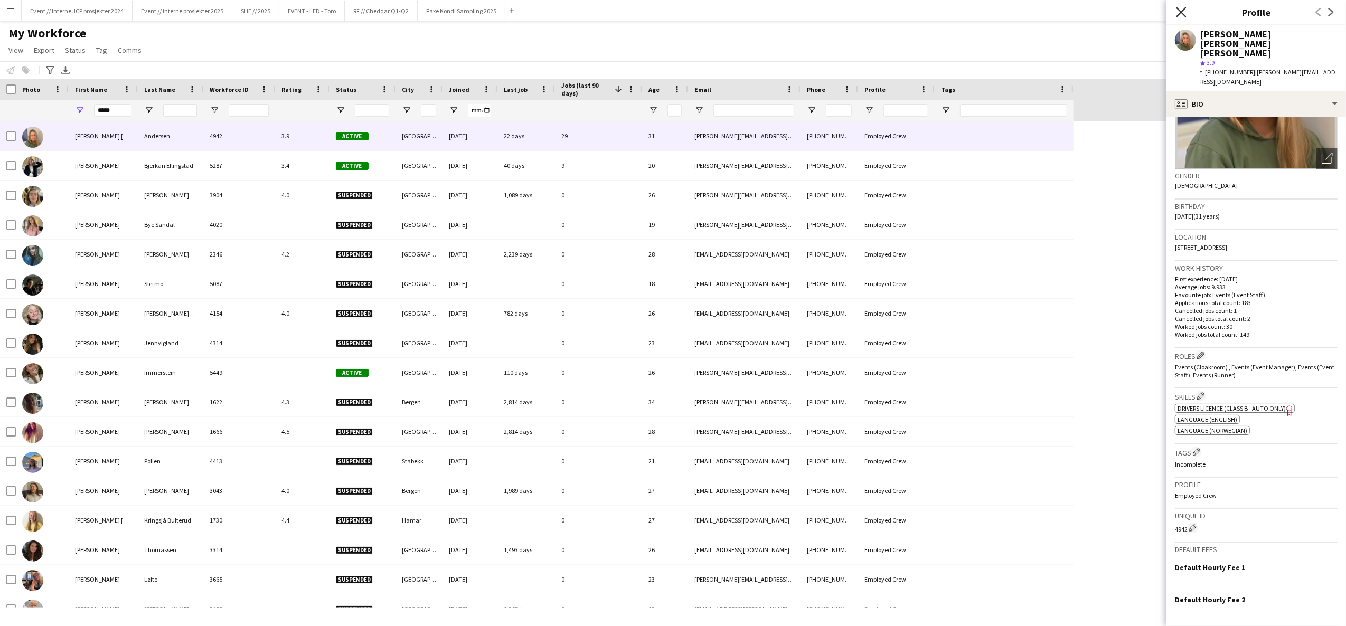
click at [1182, 9] on icon "Close pop-in" at bounding box center [1181, 12] width 10 height 10
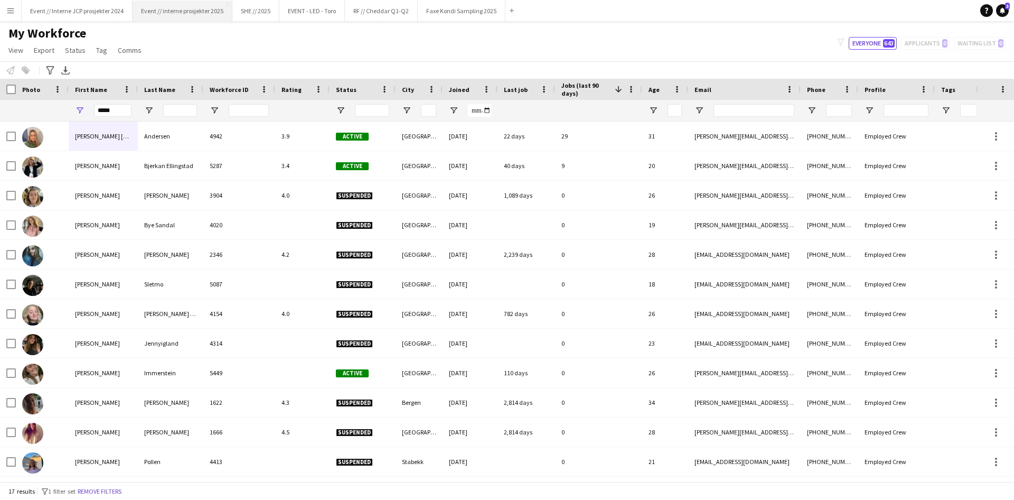
click at [216, 18] on button "Event // interne prosjekter 2025 Close" at bounding box center [183, 11] width 100 height 21
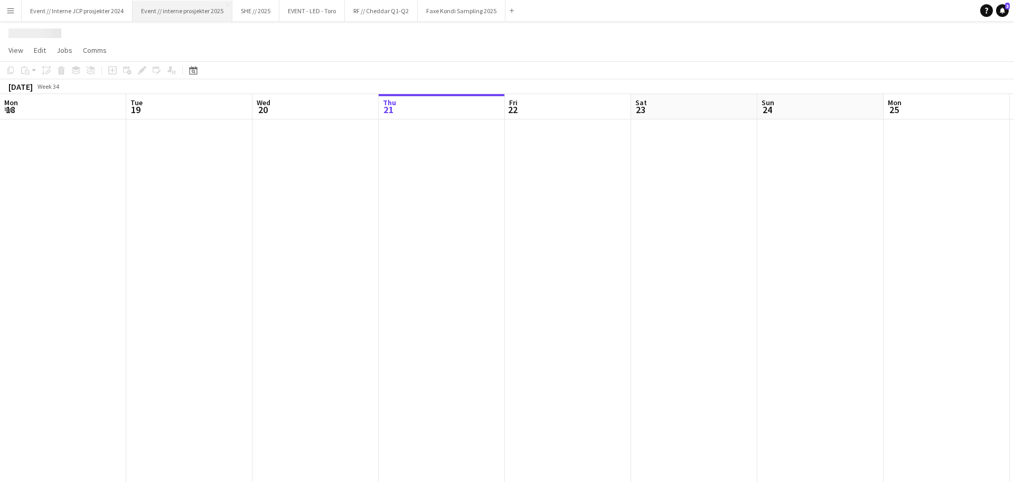
scroll to position [0, 252]
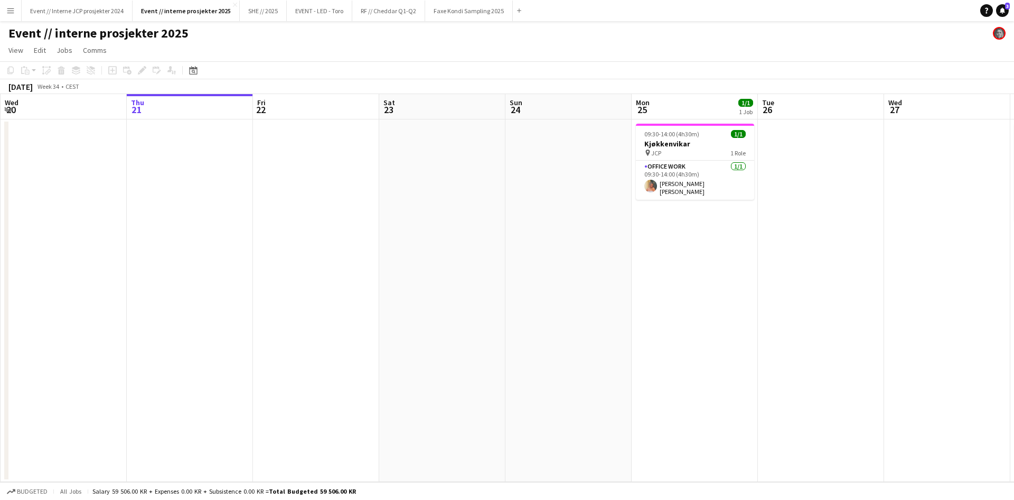
click at [13, 16] on button "Menu" at bounding box center [10, 10] width 21 height 21
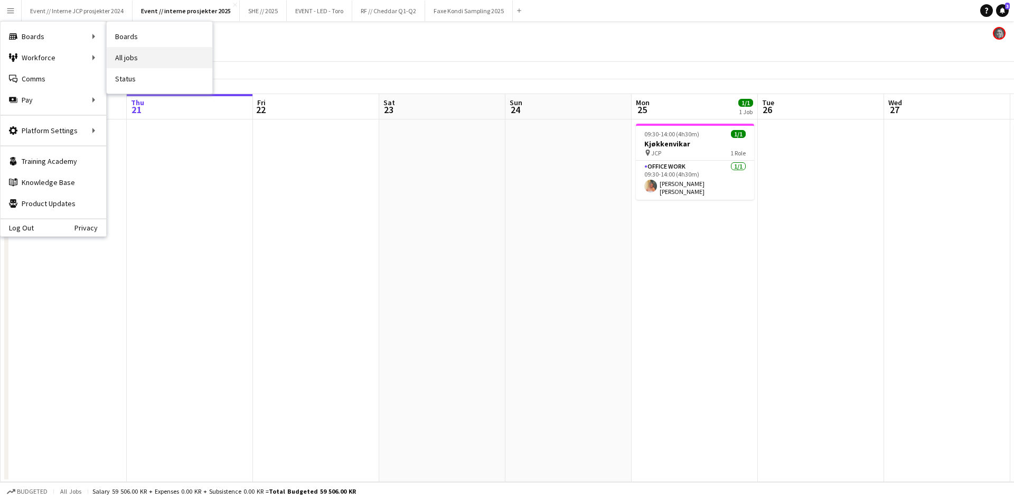
click at [123, 58] on link "All jobs" at bounding box center [160, 57] width 106 height 21
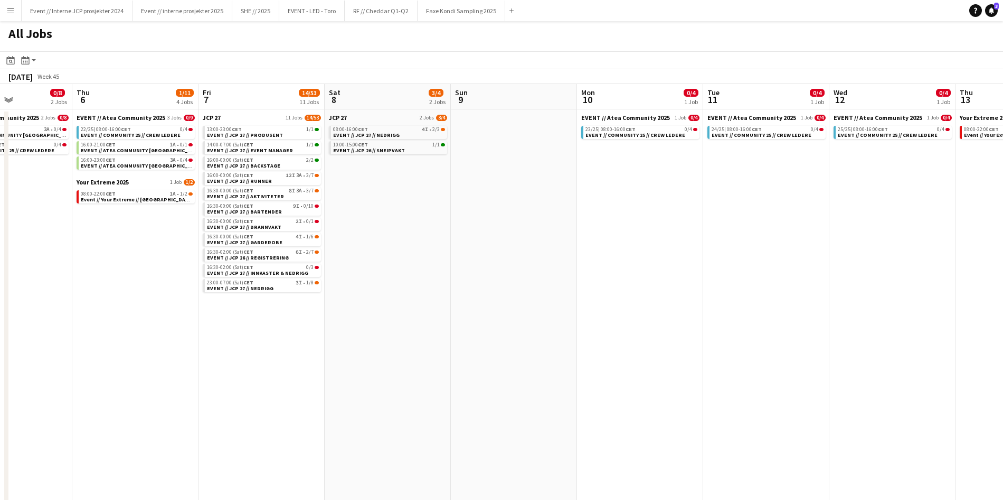
scroll to position [0, 286]
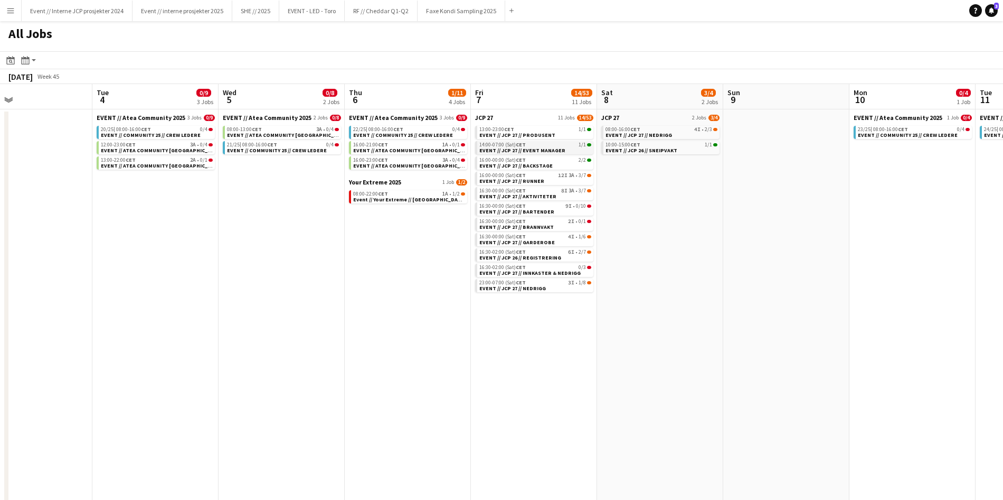
click at [531, 147] on span "EVENT // JCP 27 // EVENT MANAGER" at bounding box center [523, 150] width 86 height 7
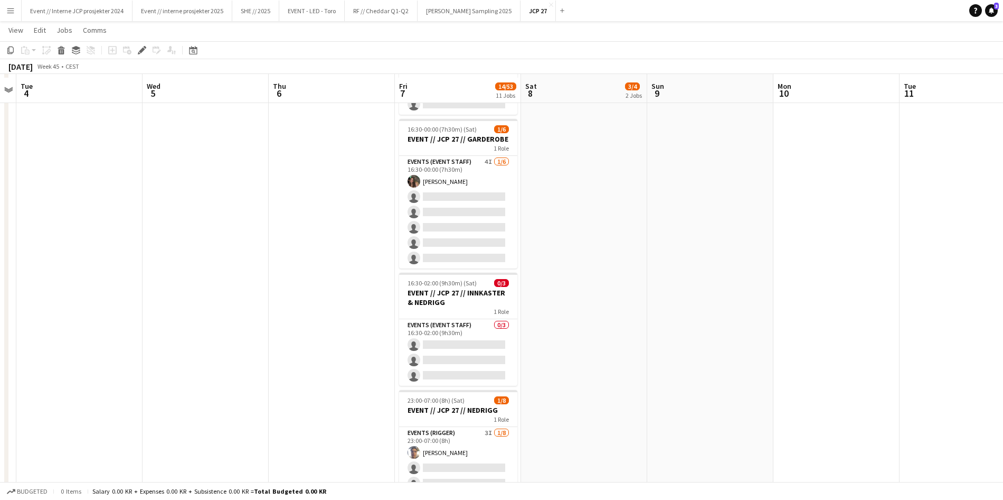
scroll to position [981, 0]
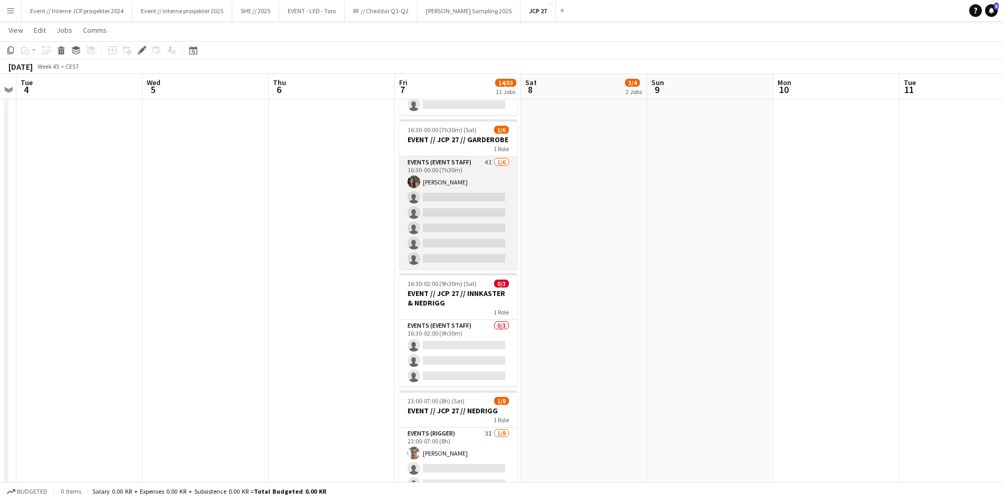
click at [436, 180] on app-card-role "Events (Event Staff) 4I [DATE] 16:30-00:00 (7h30m) [PERSON_NAME] single-neutral…" at bounding box center [458, 212] width 118 height 112
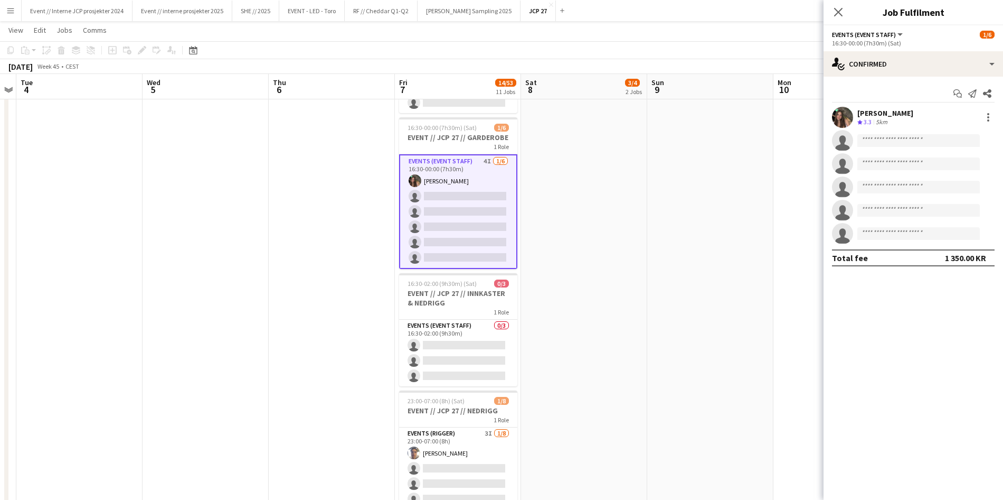
click at [879, 111] on div "[PERSON_NAME]" at bounding box center [886, 113] width 56 height 10
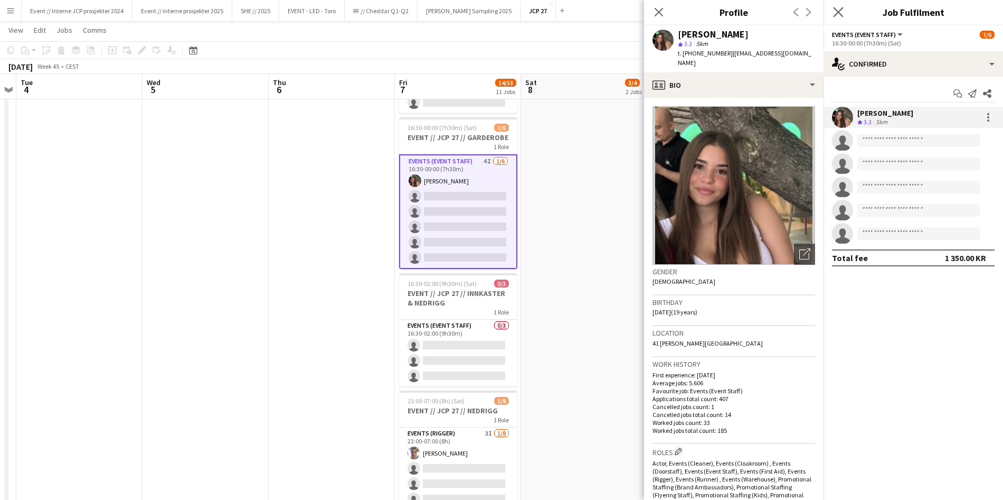
click at [838, 6] on app-icon "Close pop-in" at bounding box center [838, 12] width 15 height 15
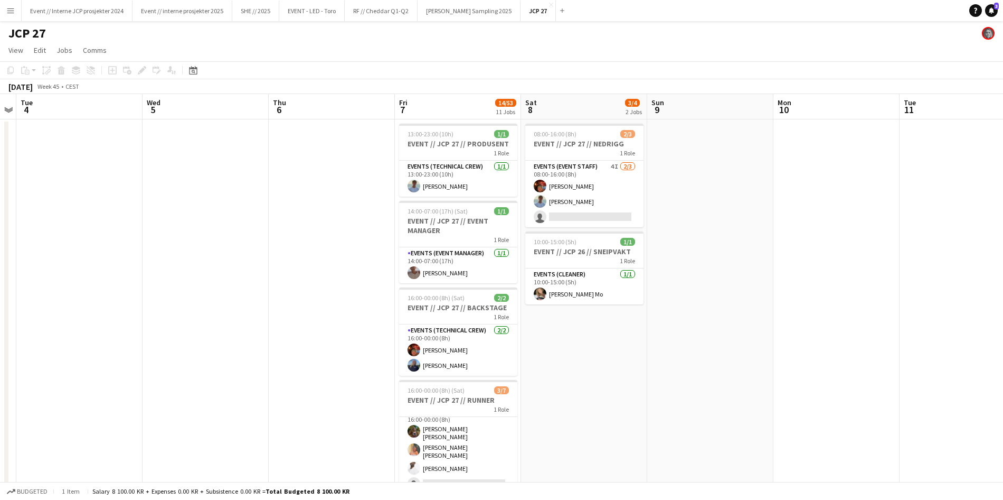
scroll to position [0, 0]
